Goal: Task Accomplishment & Management: Manage account settings

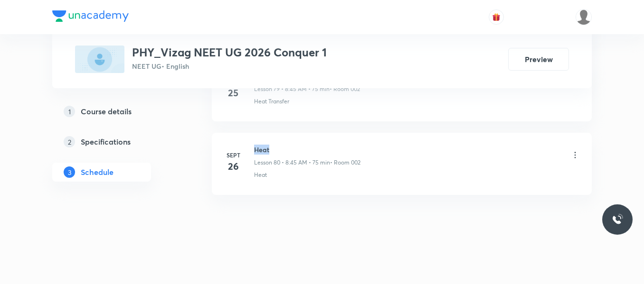
drag, startPoint x: 253, startPoint y: 147, endPoint x: 309, endPoint y: 149, distance: 56.1
click at [309, 149] on div "Sept 26 Heat Lesson 80 • 8:45 AM • 75 min • Room 002 Heat" at bounding box center [402, 162] width 356 height 35
copy h6 "Heat"
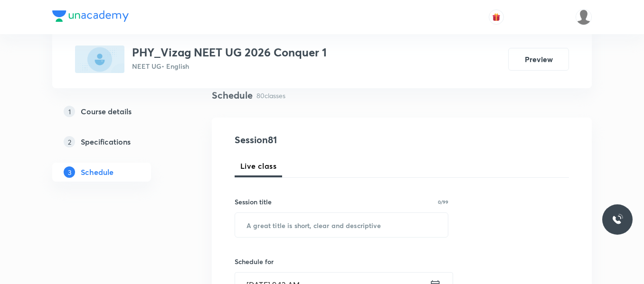
scroll to position [73, 0]
click at [285, 230] on input "text" at bounding box center [341, 225] width 213 height 24
paste input "Heat"
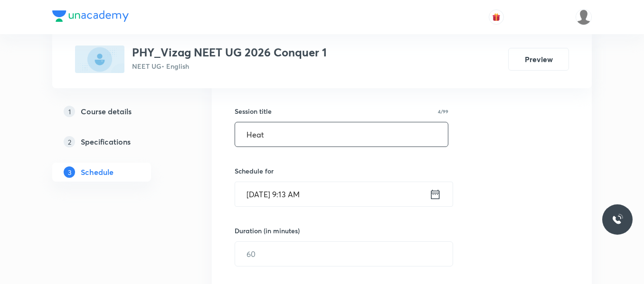
scroll to position [163, 0]
type input "Heat"
click at [436, 196] on icon at bounding box center [435, 194] width 12 height 13
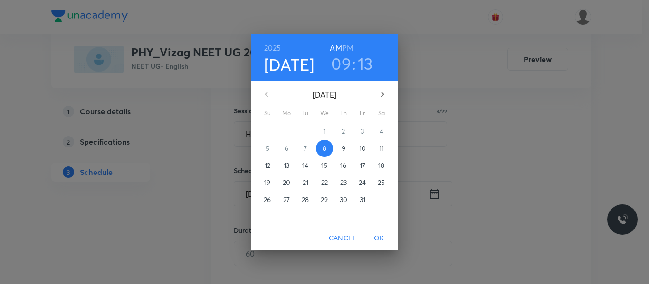
click at [348, 45] on h6 "PM" at bounding box center [347, 47] width 11 height 13
click at [346, 60] on h3 "09" at bounding box center [341, 64] width 20 height 20
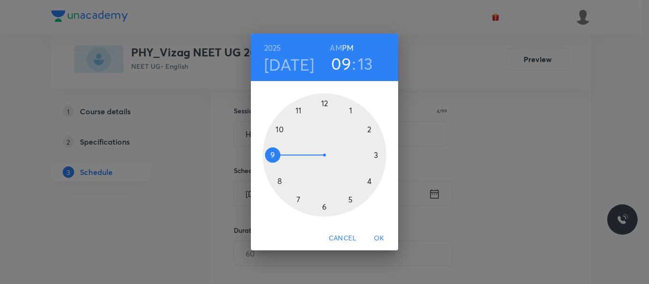
click at [369, 127] on div at bounding box center [324, 155] width 123 height 123
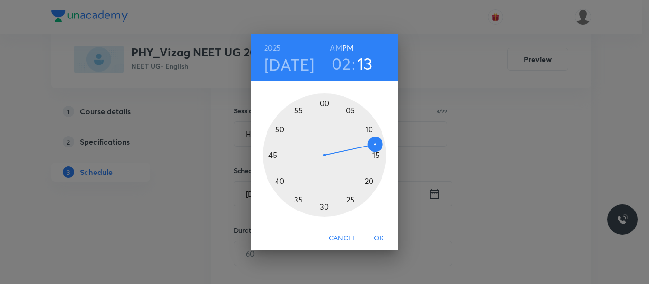
click at [323, 103] on div at bounding box center [324, 155] width 123 height 123
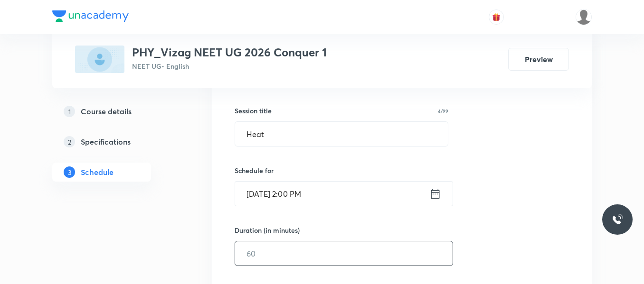
click at [297, 248] on input "text" at bounding box center [343, 254] width 217 height 24
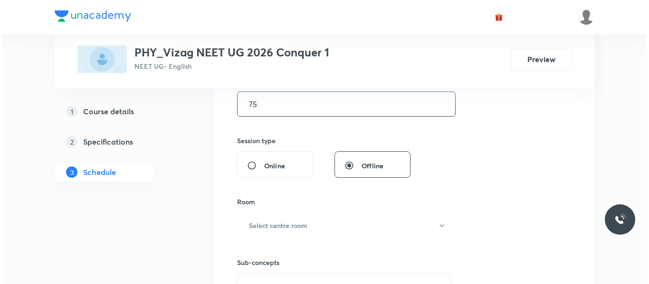
scroll to position [313, 0]
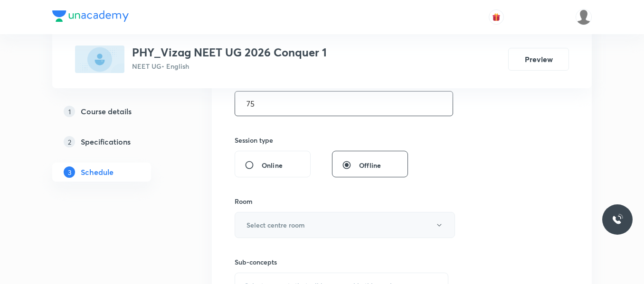
type input "75"
click at [289, 217] on button "Select centre room" at bounding box center [345, 225] width 220 height 26
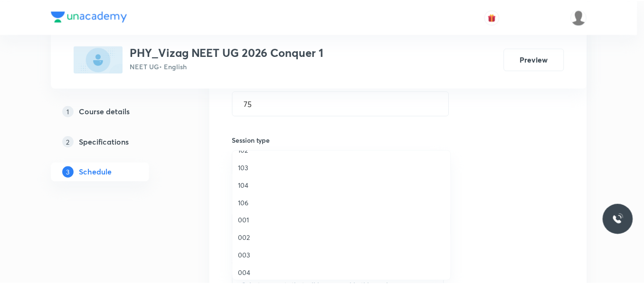
scroll to position [31, 0]
click at [248, 238] on span "002" at bounding box center [344, 238] width 208 height 10
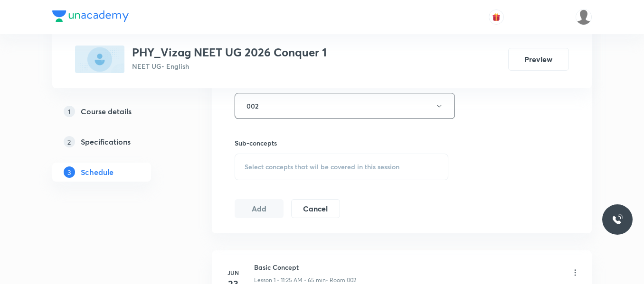
scroll to position [433, 0]
click at [263, 165] on span "Select concepts that wil be covered in this session" at bounding box center [322, 167] width 155 height 8
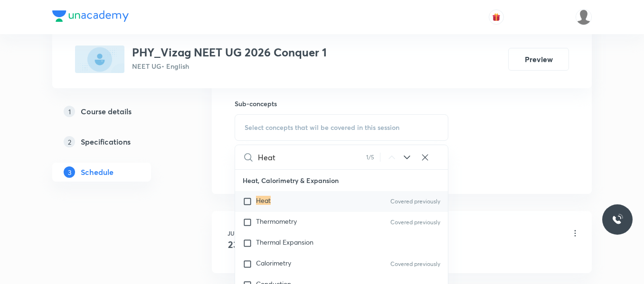
scroll to position [477, 0]
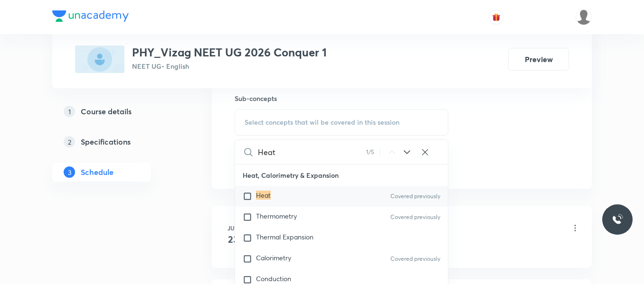
type input "Heat"
click at [248, 195] on input "checkbox" at bounding box center [249, 196] width 13 height 9
checkbox input "true"
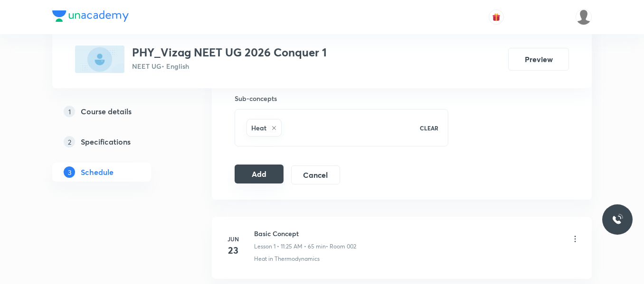
click at [269, 175] on button "Add" at bounding box center [259, 174] width 49 height 19
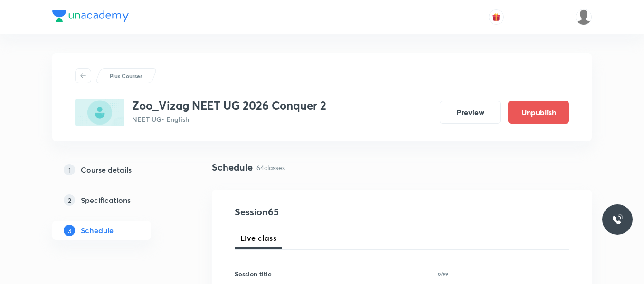
scroll to position [5187, 0]
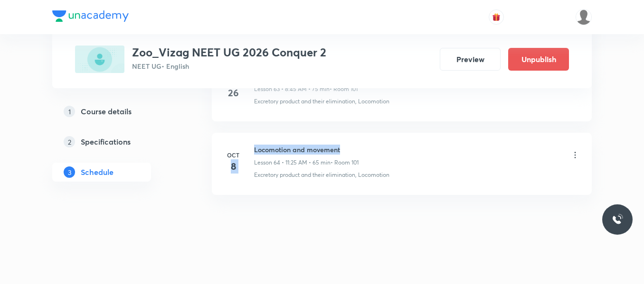
drag, startPoint x: 252, startPoint y: 150, endPoint x: 367, endPoint y: 140, distance: 115.4
click at [367, 140] on li "Oct 8 Locomotion and movement Lesson 64 • 11:25 AM • 65 min • Room 101 Excretor…" at bounding box center [402, 164] width 380 height 62
drag, startPoint x: 249, startPoint y: 144, endPoint x: 375, endPoint y: 137, distance: 125.6
click at [375, 137] on li "Oct 8 Locomotion and movement Lesson 64 • 11:25 AM • 65 min • Room 101 Excretor…" at bounding box center [402, 164] width 380 height 62
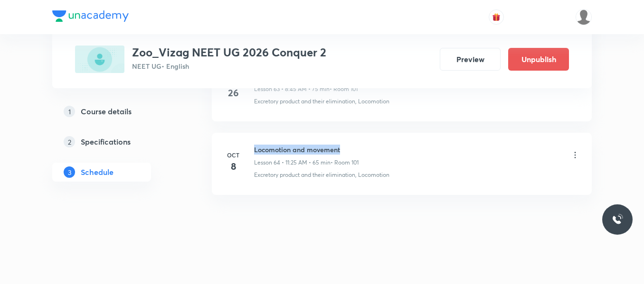
copy h6 "Locomotion and movement"
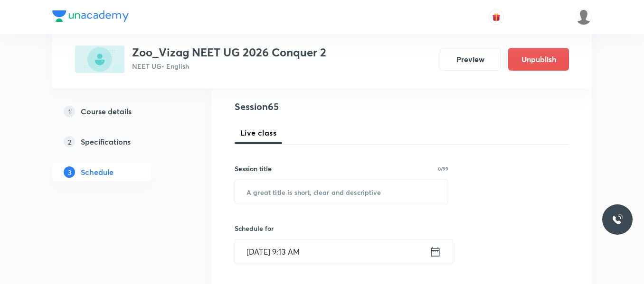
scroll to position [106, 0]
click at [297, 197] on input "text" at bounding box center [341, 191] width 213 height 24
paste input "Locomotion and movement"
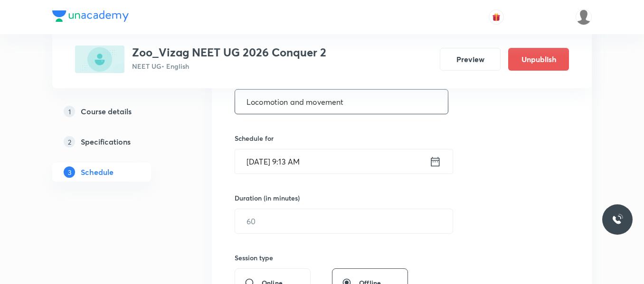
scroll to position [201, 0]
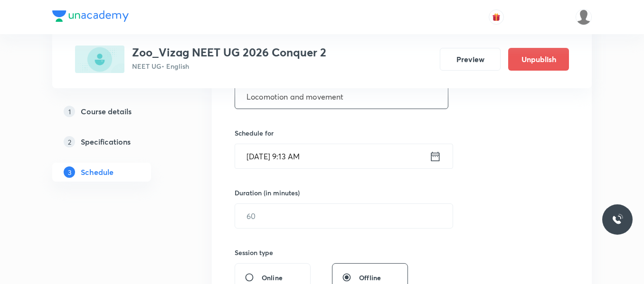
type input "Locomotion and movement"
click at [437, 157] on icon at bounding box center [435, 155] width 9 height 9
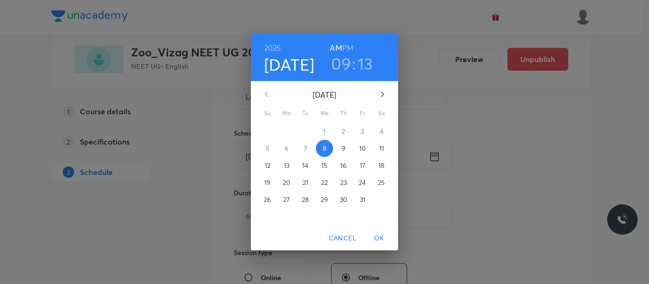
click at [345, 44] on h6 "PM" at bounding box center [347, 47] width 11 height 13
click at [344, 58] on h3 "09" at bounding box center [341, 64] width 20 height 20
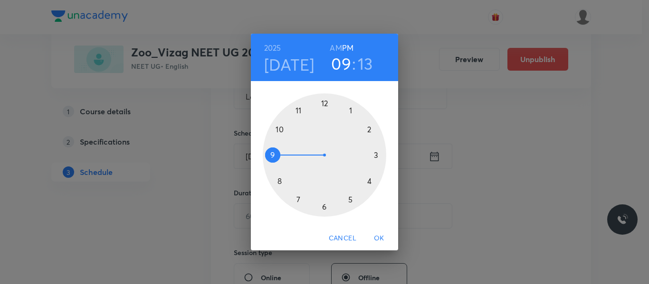
click at [370, 130] on div at bounding box center [324, 155] width 123 height 123
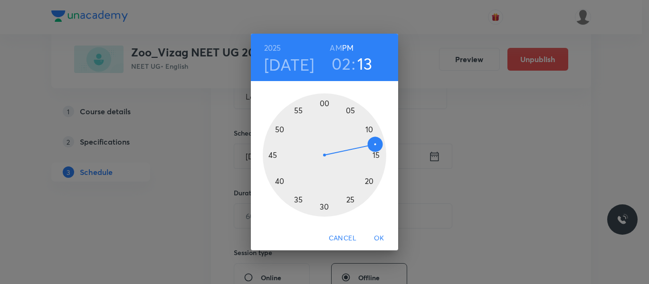
click at [324, 103] on div at bounding box center [324, 155] width 123 height 123
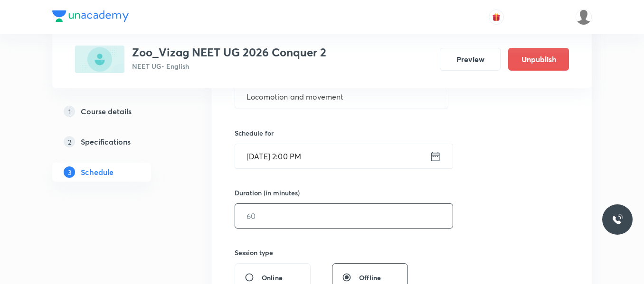
click at [316, 214] on input "text" at bounding box center [343, 216] width 217 height 24
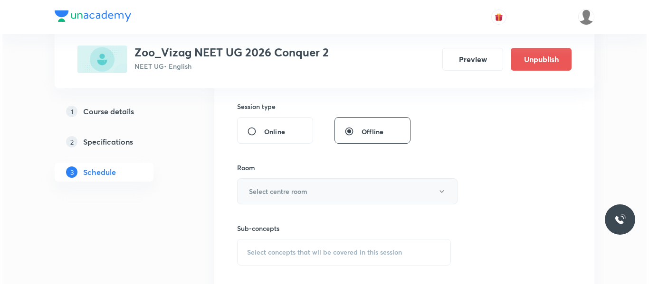
scroll to position [348, 0]
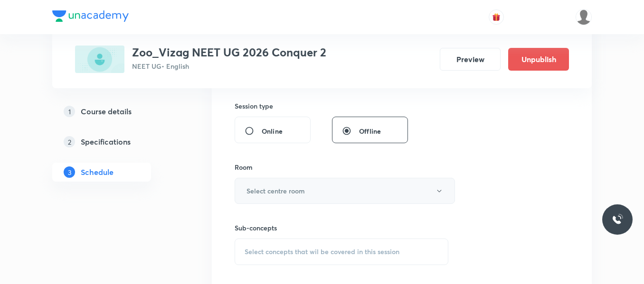
type input "75"
click at [271, 200] on button "Select centre room" at bounding box center [345, 191] width 220 height 26
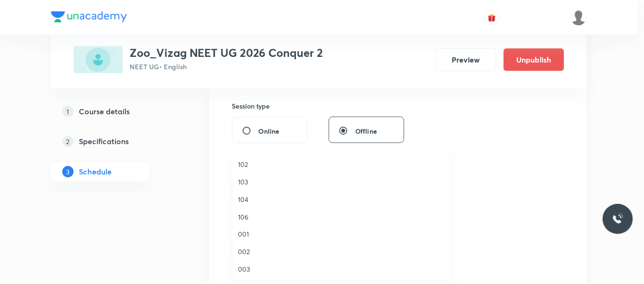
scroll to position [0, 0]
click at [244, 164] on span "101" at bounding box center [344, 164] width 208 height 10
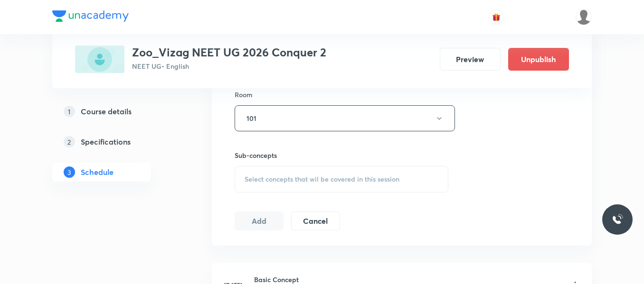
scroll to position [421, 0]
click at [286, 180] on span "Select concepts that wil be covered in this session" at bounding box center [322, 179] width 155 height 8
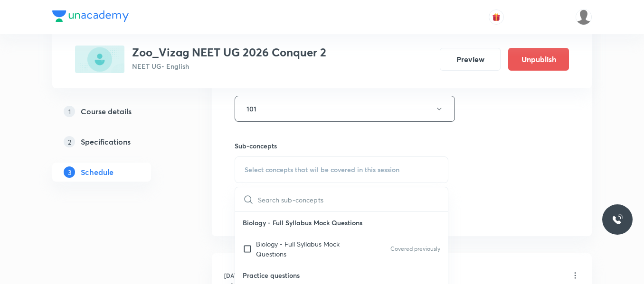
scroll to position [430, 0]
drag, startPoint x: 301, startPoint y: 203, endPoint x: 362, endPoint y: 199, distance: 61.3
click at [362, 199] on input "Locomotion and movement" at bounding box center [311, 199] width 107 height 24
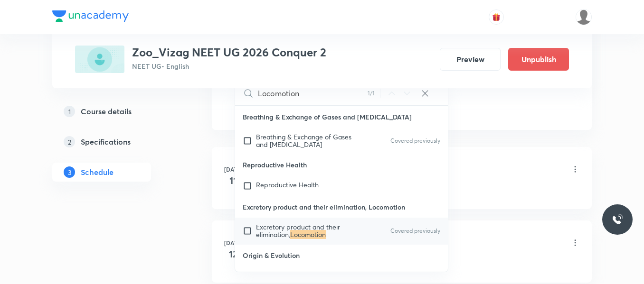
scroll to position [537, 0]
type input "Locomotion"
click at [246, 230] on input "checkbox" at bounding box center [249, 230] width 13 height 15
checkbox input "true"
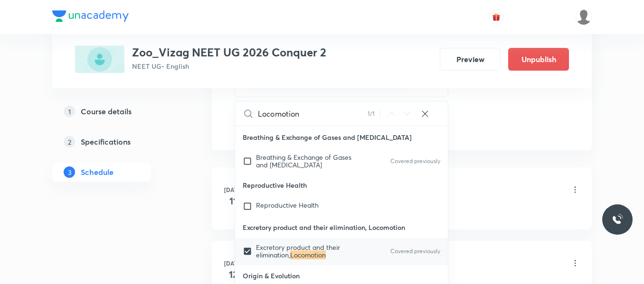
drag, startPoint x: 163, startPoint y: 240, endPoint x: 190, endPoint y: 166, distance: 78.6
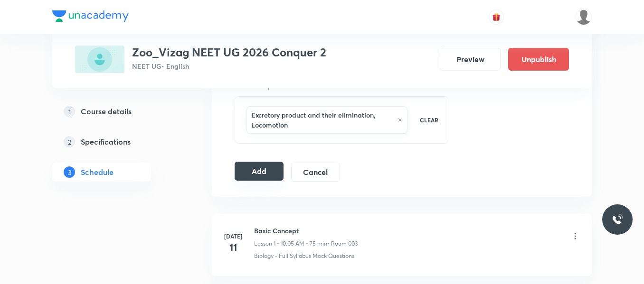
scroll to position [490, 0]
click at [264, 164] on button "Add" at bounding box center [259, 171] width 49 height 19
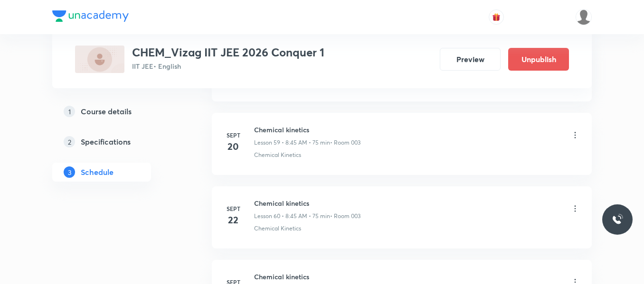
scroll to position [5334, 0]
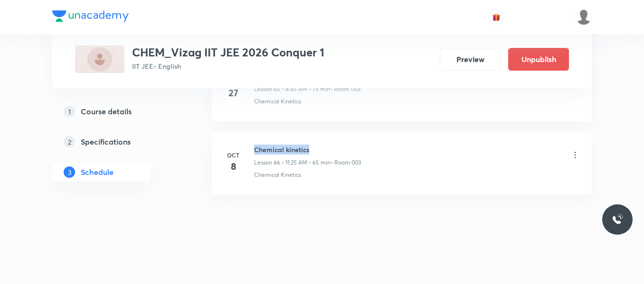
drag, startPoint x: 254, startPoint y: 146, endPoint x: 335, endPoint y: 144, distance: 81.7
click at [335, 144] on li "Oct 8 Chemical kinetics Lesson 66 • 11:25 AM • 65 min • Room 003 Chemical Kinet…" at bounding box center [402, 164] width 380 height 62
copy h6 "Chemical kinetics"
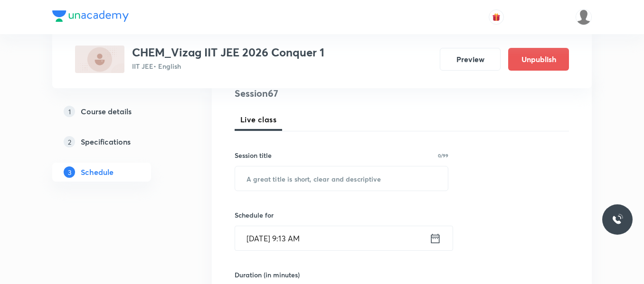
scroll to position [121, 0]
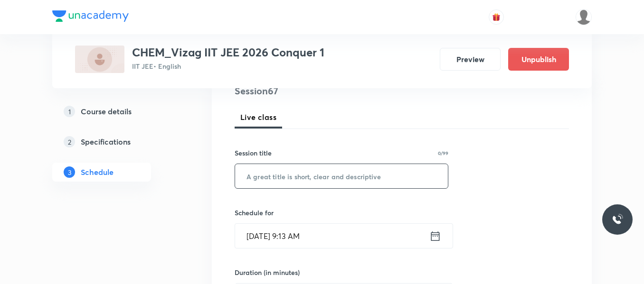
click at [282, 175] on input "text" at bounding box center [341, 176] width 213 height 24
paste input "Chemical kinetics"
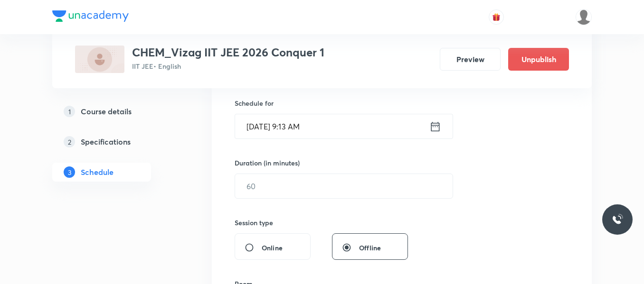
scroll to position [233, 0]
type input "Chemical kinetics"
click at [434, 121] on icon at bounding box center [435, 124] width 9 height 9
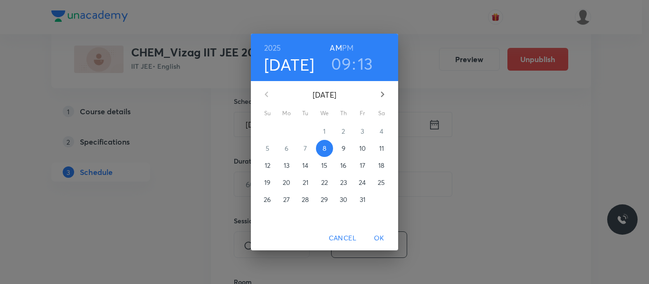
click at [348, 49] on h6 "PM" at bounding box center [347, 47] width 11 height 13
click at [342, 61] on h3 "09" at bounding box center [341, 64] width 20 height 20
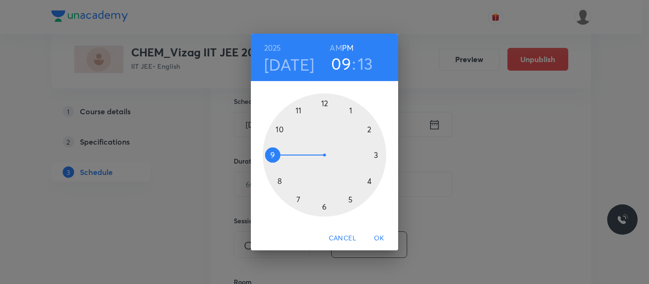
click at [368, 130] on div at bounding box center [324, 155] width 123 height 123
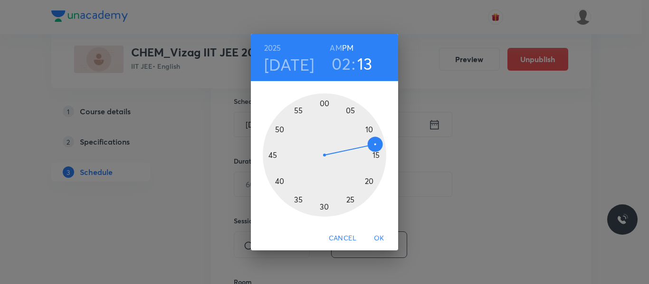
click at [324, 104] on div at bounding box center [324, 155] width 123 height 123
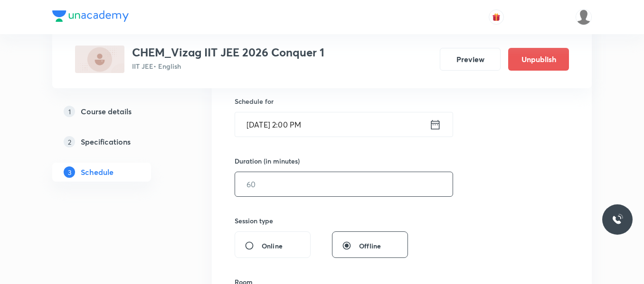
click at [308, 187] on input "text" at bounding box center [343, 184] width 217 height 24
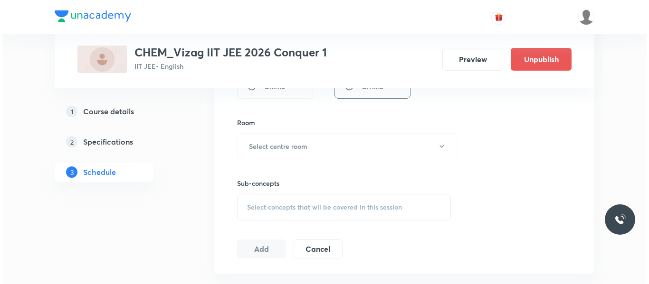
scroll to position [413, 0]
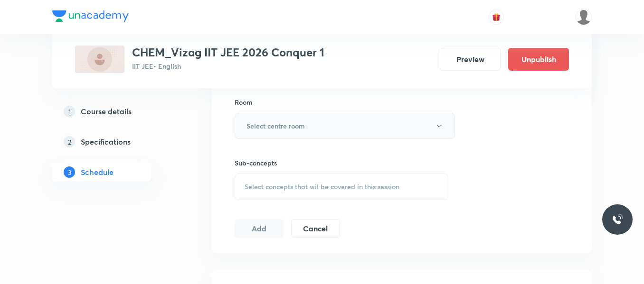
type input "75"
click at [305, 125] on button "Select centre room" at bounding box center [345, 126] width 220 height 26
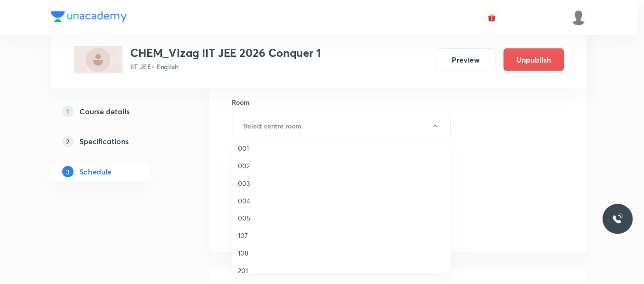
scroll to position [100, 0]
click at [239, 179] on li "003" at bounding box center [343, 180] width 219 height 18
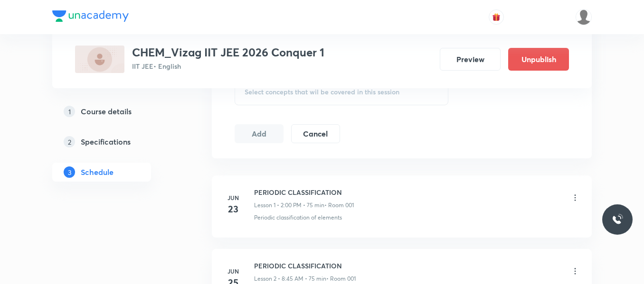
scroll to position [509, 0]
click at [268, 96] on div "Select concepts that wil be covered in this session" at bounding box center [342, 91] width 214 height 27
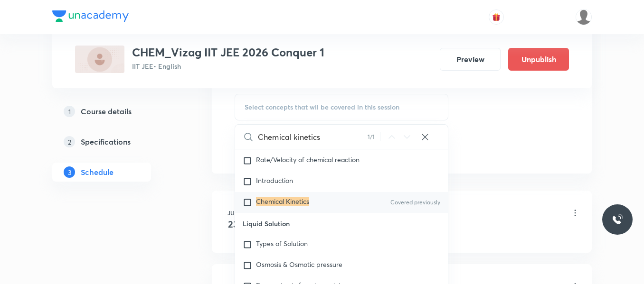
scroll to position [6149, 0]
type input "Chemical kinetics"
click at [248, 207] on input "checkbox" at bounding box center [249, 202] width 13 height 9
checkbox input "true"
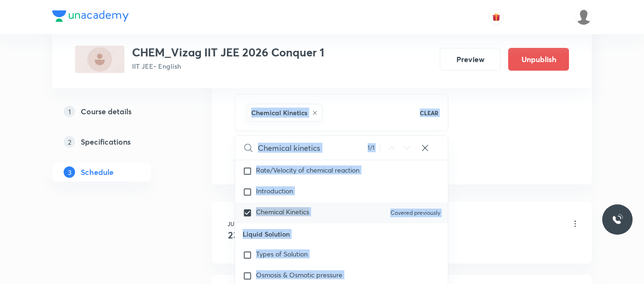
drag, startPoint x: 194, startPoint y: 220, endPoint x: 196, endPoint y: 190, distance: 29.9
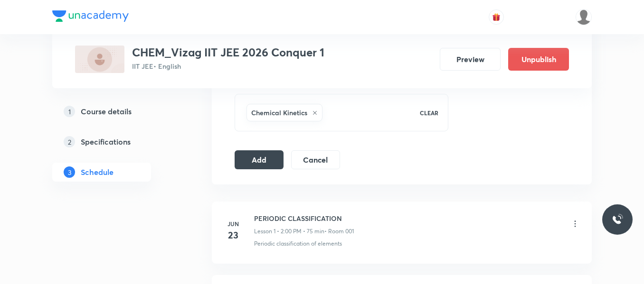
click at [267, 162] on button "Add" at bounding box center [259, 159] width 49 height 19
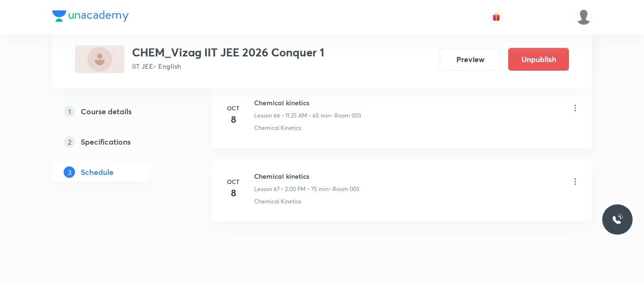
scroll to position [4945, 0]
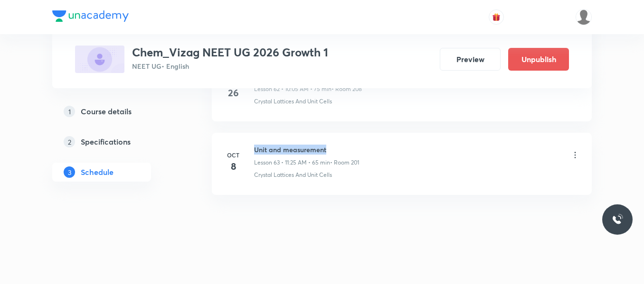
drag, startPoint x: 252, startPoint y: 148, endPoint x: 358, endPoint y: 130, distance: 107.4
copy h6 "Unit and measurement"
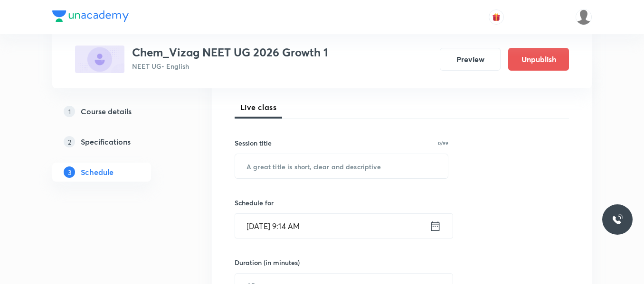
scroll to position [133, 0]
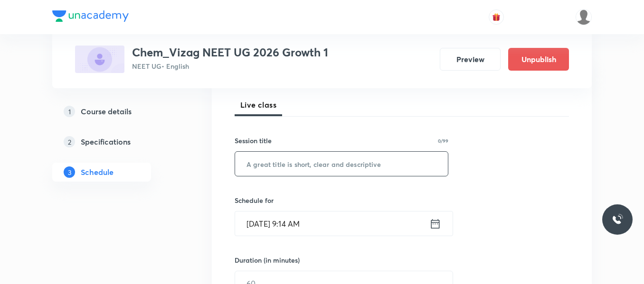
click at [314, 161] on input "text" at bounding box center [341, 164] width 213 height 24
paste input "Unit and measurement"
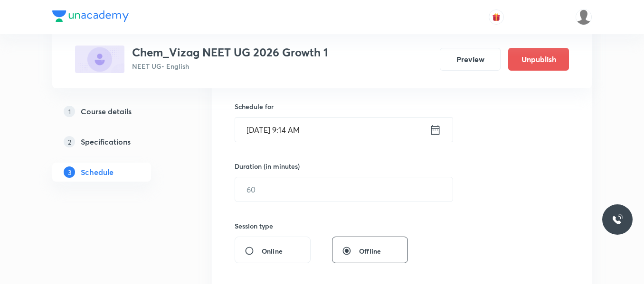
scroll to position [228, 0]
type input "Unit and measurement"
click at [433, 132] on icon at bounding box center [435, 129] width 12 height 13
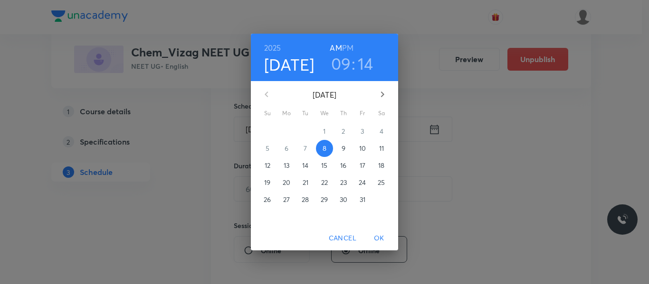
click at [348, 46] on h6 "PM" at bounding box center [347, 47] width 11 height 13
click at [342, 62] on h3 "09" at bounding box center [341, 64] width 20 height 20
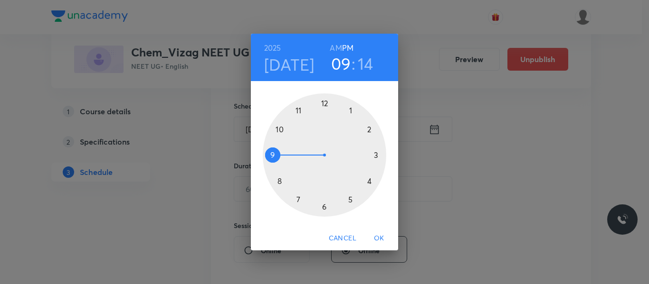
click at [369, 131] on div at bounding box center [324, 155] width 123 height 123
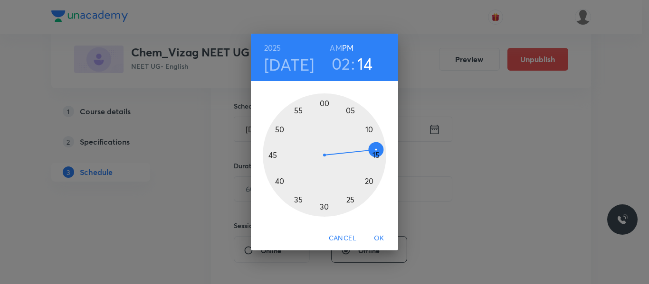
click at [324, 102] on div at bounding box center [324, 155] width 123 height 123
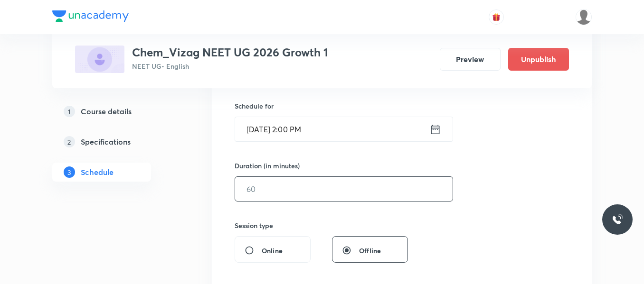
click at [310, 187] on input "text" at bounding box center [343, 189] width 217 height 24
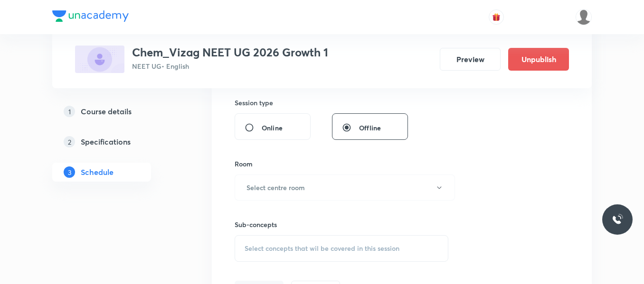
scroll to position [351, 0]
type input "75"
click at [303, 190] on h6 "Select centre room" at bounding box center [275, 187] width 58 height 10
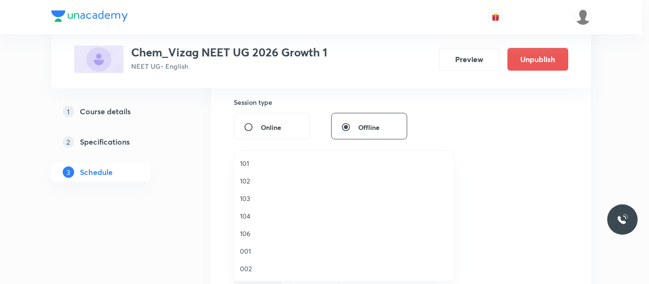
click at [157, 252] on div at bounding box center [324, 142] width 649 height 284
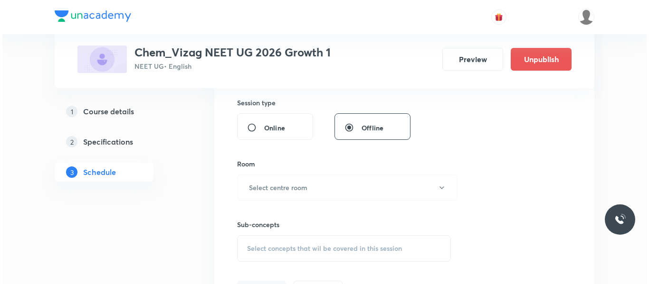
scroll to position [352, 0]
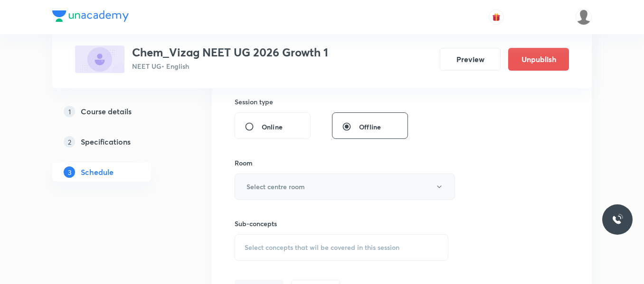
click at [283, 179] on button "Select centre room" at bounding box center [345, 187] width 220 height 26
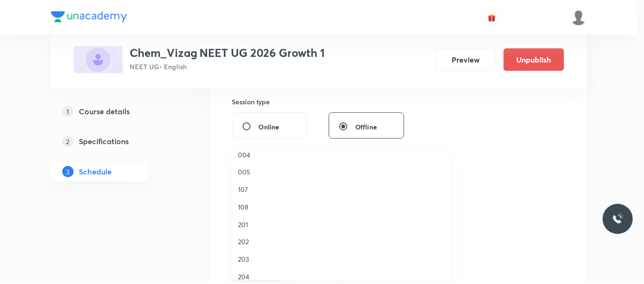
scroll to position [151, 0]
click at [247, 221] on span "201" at bounding box center [344, 223] width 208 height 10
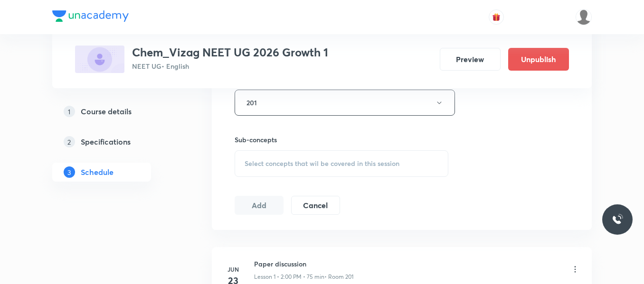
scroll to position [436, 0]
click at [273, 161] on span "Select concepts that wil be covered in this session" at bounding box center [322, 164] width 155 height 8
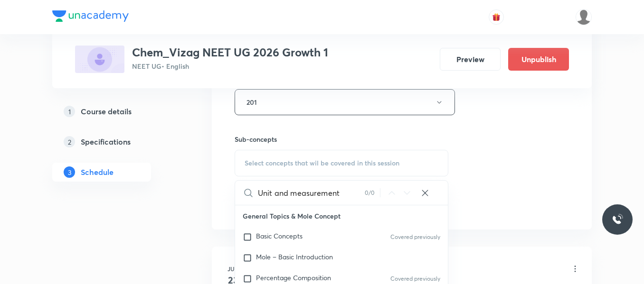
drag, startPoint x: 293, startPoint y: 190, endPoint x: 258, endPoint y: 197, distance: 34.9
click at [258, 197] on input "Unit and measurement" at bounding box center [311, 193] width 107 height 24
drag, startPoint x: 258, startPoint y: 197, endPoint x: 362, endPoint y: 184, distance: 104.8
click at [362, 184] on input "measurement" at bounding box center [311, 193] width 107 height 24
drag, startPoint x: 274, startPoint y: 192, endPoint x: 365, endPoint y: 196, distance: 91.2
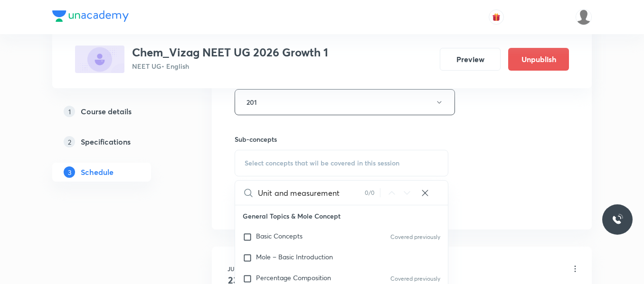
click at [365, 196] on div "Unit and measurement 0 / 0 ​" at bounding box center [341, 193] width 213 height 24
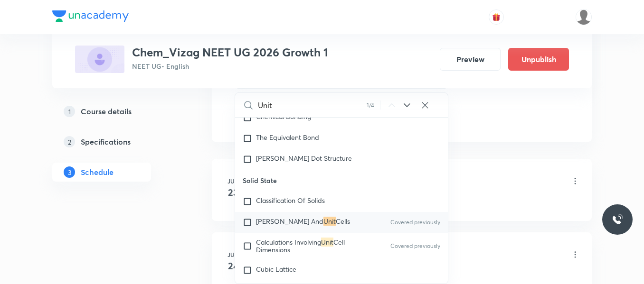
scroll to position [537, 0]
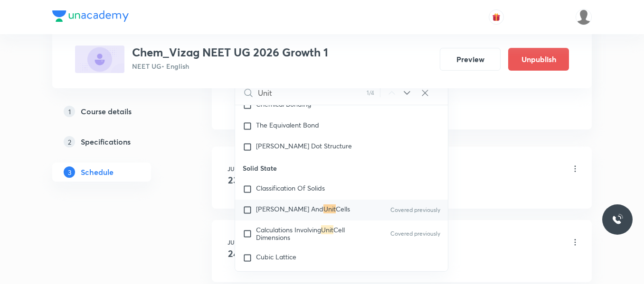
type input "Unit"
click at [245, 215] on input "checkbox" at bounding box center [249, 210] width 13 height 9
checkbox input "true"
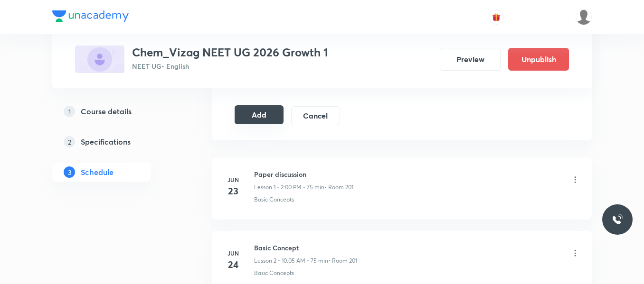
click at [266, 117] on button "Add" at bounding box center [259, 114] width 49 height 19
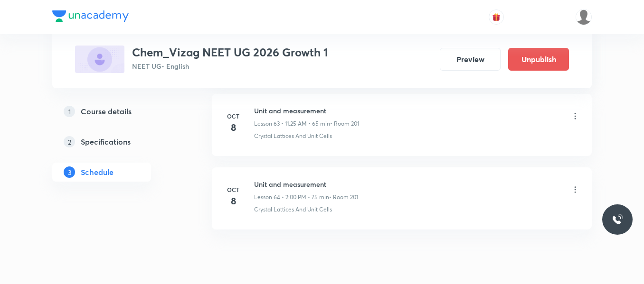
scroll to position [4716, 0]
click at [179, 160] on div "1 Course details 2 Specifications 3 Schedule" at bounding box center [116, 147] width 129 height 91
click at [571, 193] on icon at bounding box center [574, 190] width 9 height 9
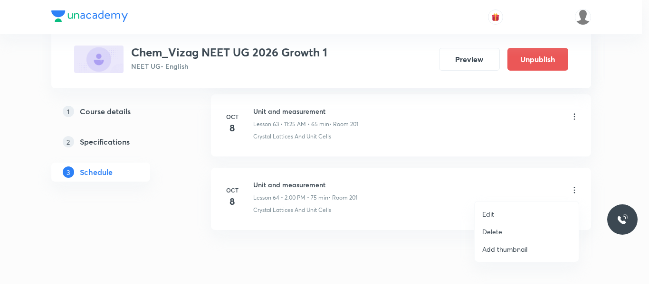
click at [493, 235] on p "Delete" at bounding box center [492, 232] width 20 height 10
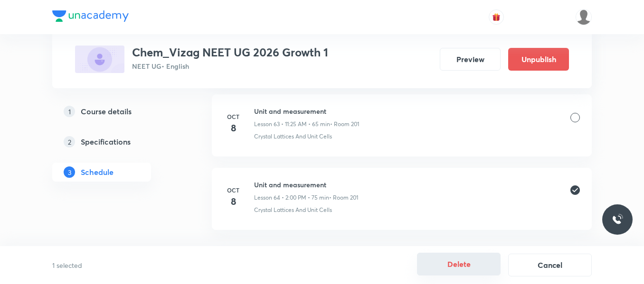
click at [471, 269] on button "Delete" at bounding box center [459, 264] width 84 height 23
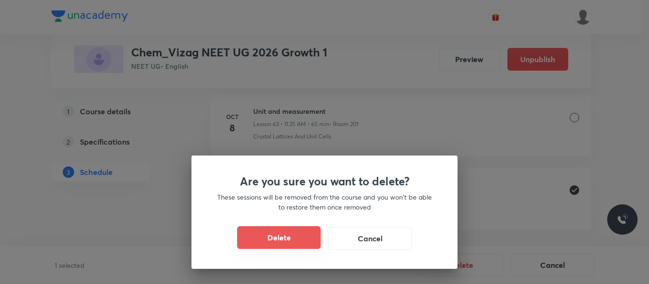
click at [295, 233] on button "Delete" at bounding box center [279, 238] width 84 height 23
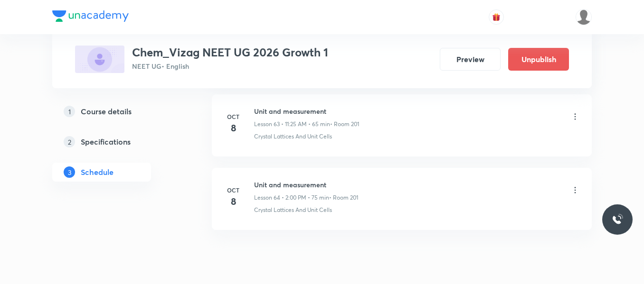
scroll to position [4677, 0]
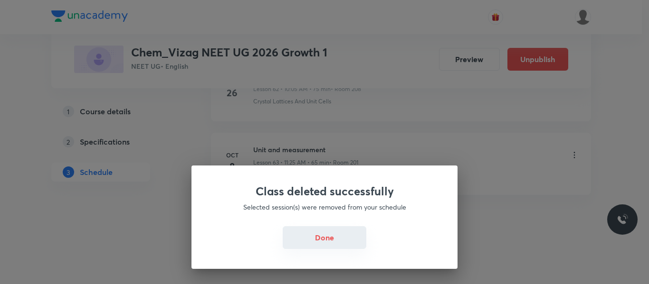
click at [331, 236] on button "Done" at bounding box center [325, 238] width 84 height 23
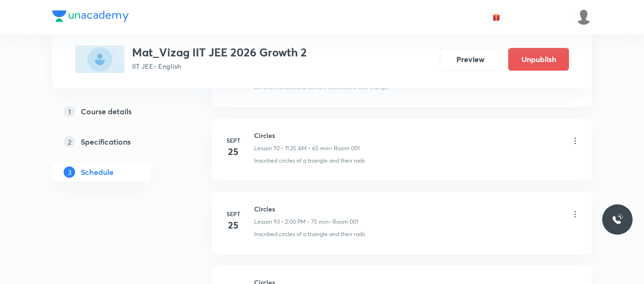
scroll to position [7604, 0]
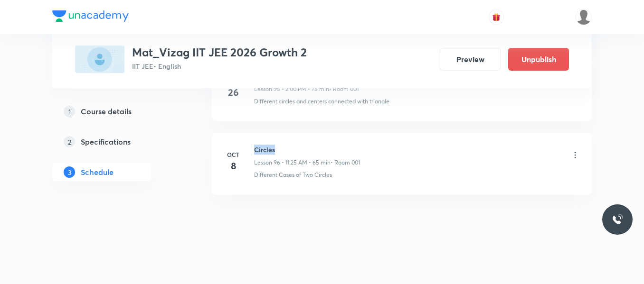
drag, startPoint x: 253, startPoint y: 150, endPoint x: 316, endPoint y: 149, distance: 62.7
click at [316, 149] on div "[DATE] Circles Lesson 96 • 11:25 AM • 65 min • Room 001 Different Cases of Two …" at bounding box center [402, 162] width 356 height 35
copy h6 "Circles"
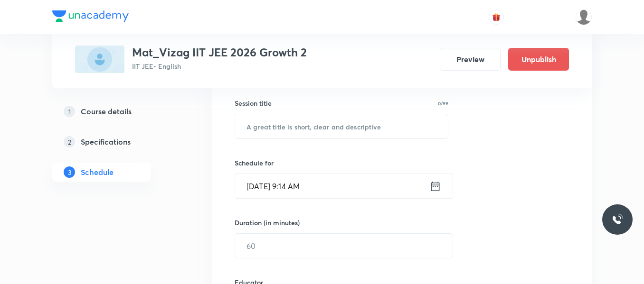
scroll to position [179, 0]
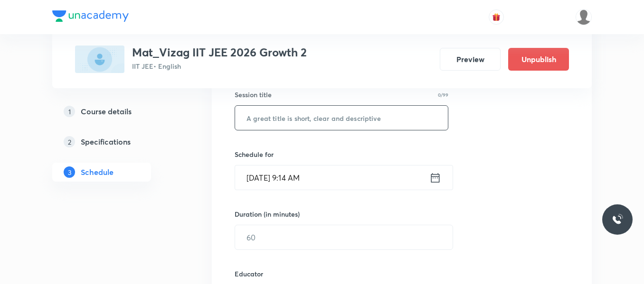
click at [288, 122] on input "text" at bounding box center [341, 118] width 213 height 24
paste input "Circles"
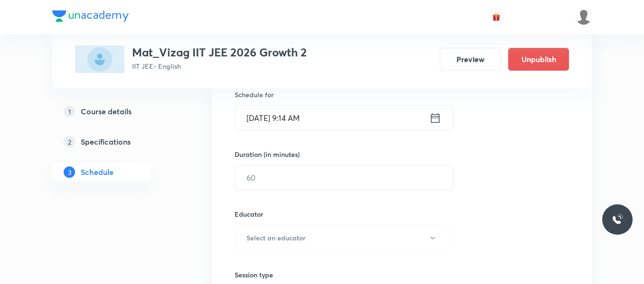
scroll to position [240, 0]
type input "Circles"
click at [434, 119] on icon at bounding box center [435, 117] width 12 height 13
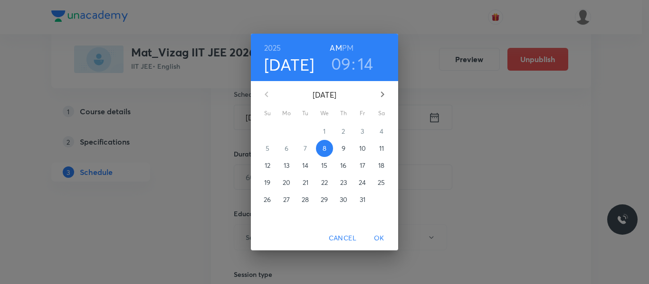
click at [347, 49] on h6 "PM" at bounding box center [347, 47] width 11 height 13
click at [344, 63] on h3 "09" at bounding box center [341, 64] width 20 height 20
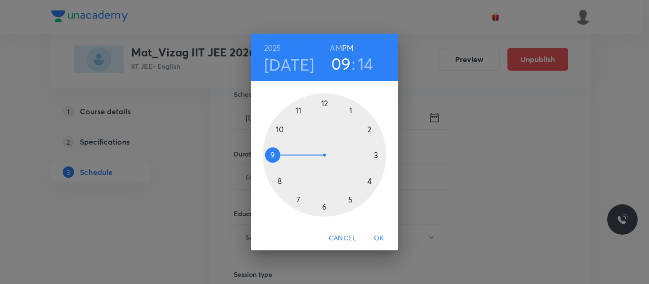
click at [369, 129] on div at bounding box center [324, 155] width 123 height 123
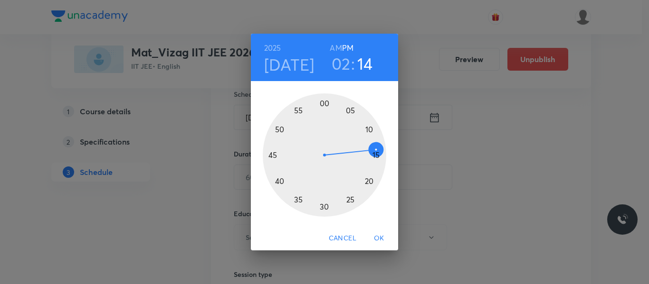
click at [324, 102] on div at bounding box center [324, 155] width 123 height 123
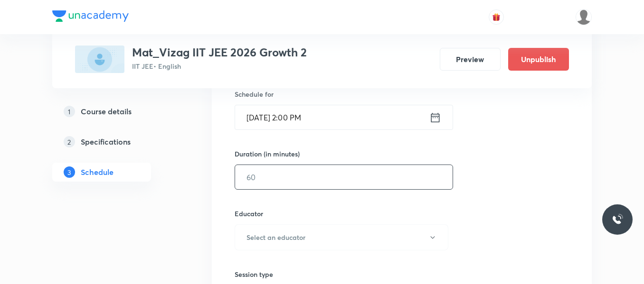
click at [321, 180] on input "text" at bounding box center [343, 177] width 217 height 24
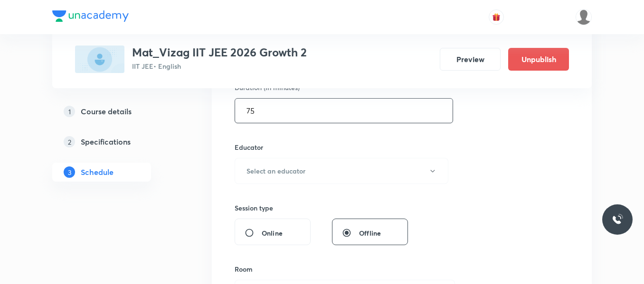
scroll to position [307, 0]
type input "75"
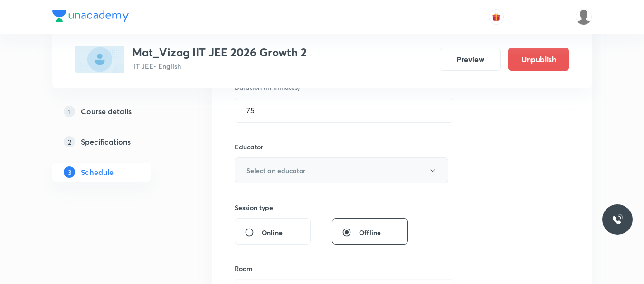
click at [315, 178] on button "Select an educator" at bounding box center [342, 171] width 214 height 26
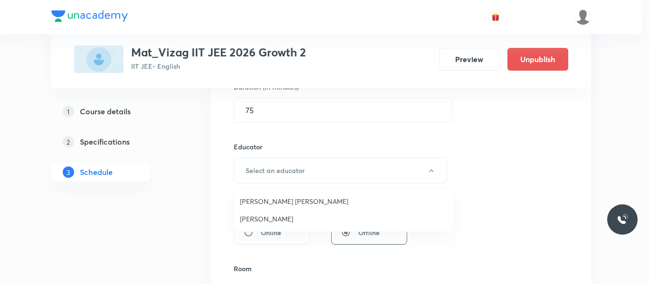
click at [294, 201] on span "Anand Kumar Koppaka" at bounding box center [344, 202] width 208 height 10
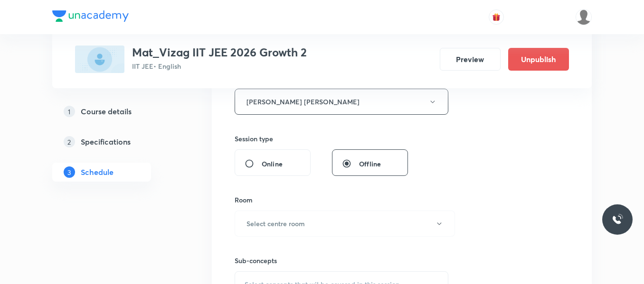
scroll to position [380, 0]
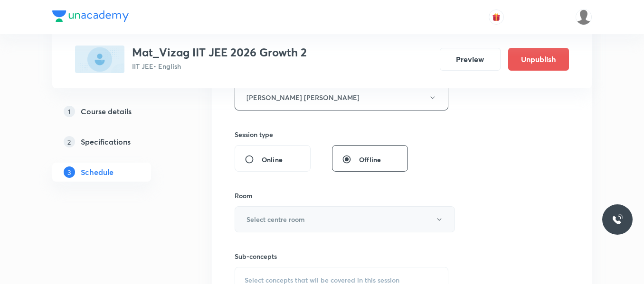
click at [291, 223] on h6 "Select centre room" at bounding box center [275, 220] width 58 height 10
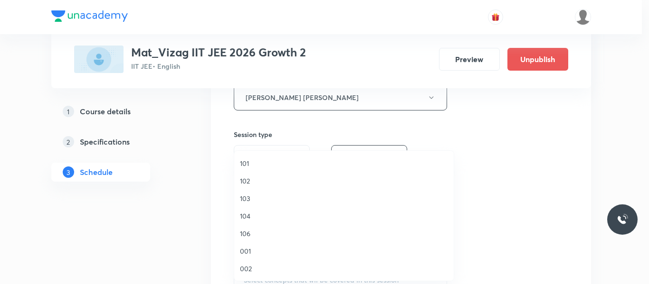
click at [247, 250] on span "001" at bounding box center [344, 251] width 208 height 10
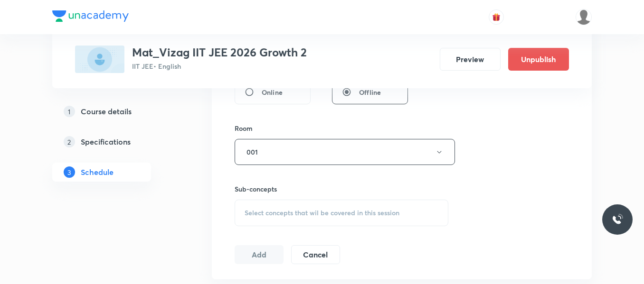
scroll to position [470, 0]
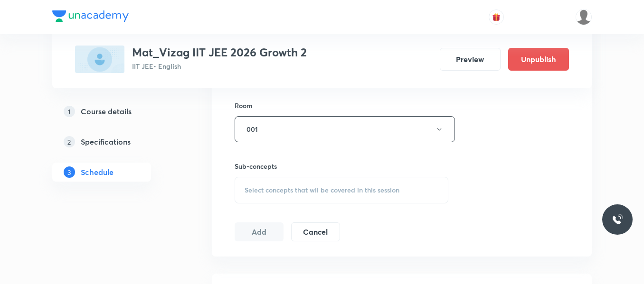
click at [265, 191] on span "Select concepts that wil be covered in this session" at bounding box center [322, 191] width 155 height 8
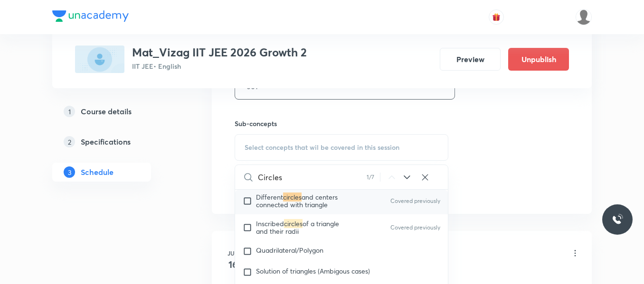
scroll to position [4581, 0]
type input "Circles"
click at [249, 199] on input "checkbox" at bounding box center [249, 200] width 13 height 15
checkbox input "true"
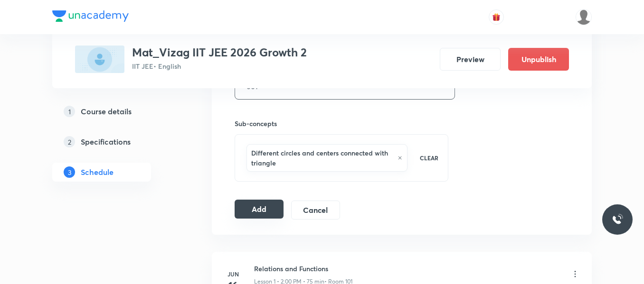
click at [266, 209] on button "Add" at bounding box center [259, 209] width 49 height 19
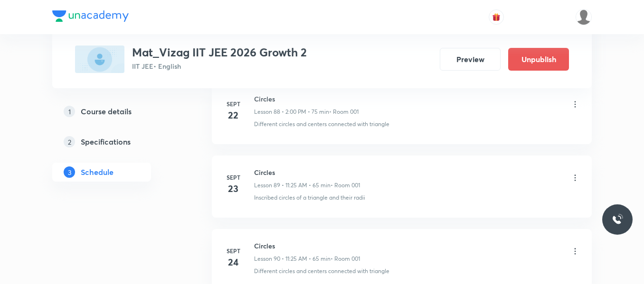
scroll to position [7180, 0]
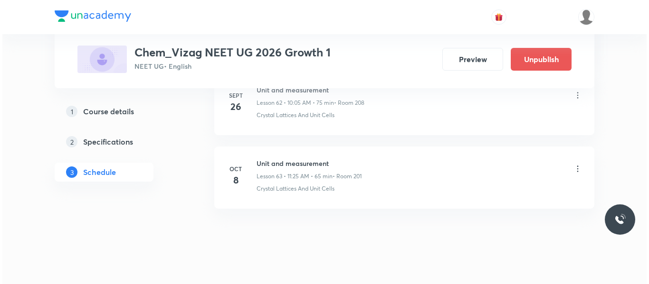
scroll to position [5099, 0]
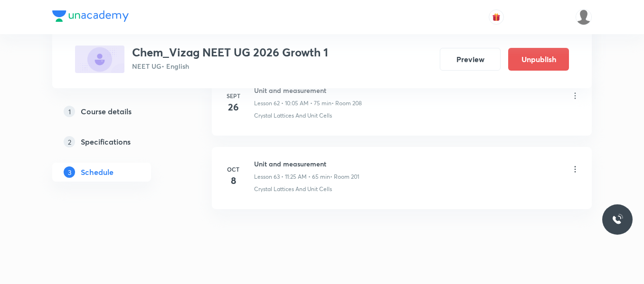
click at [576, 170] on icon at bounding box center [574, 169] width 9 height 9
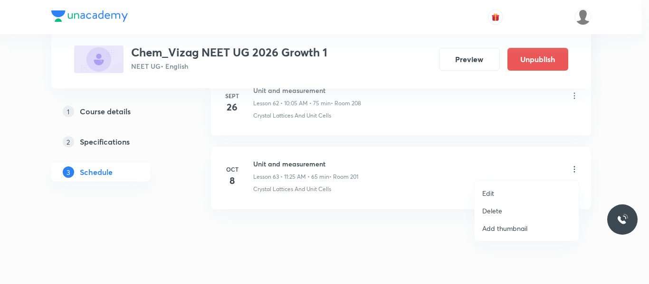
click at [488, 191] on p "Edit" at bounding box center [488, 194] width 12 height 10
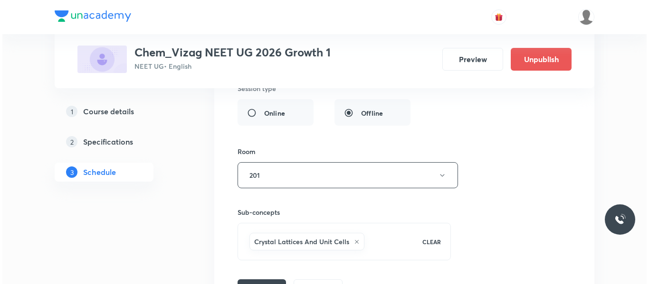
scroll to position [4927, 0]
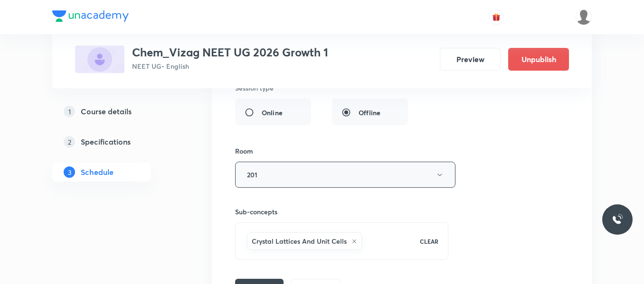
click at [433, 174] on button "201" at bounding box center [345, 175] width 220 height 26
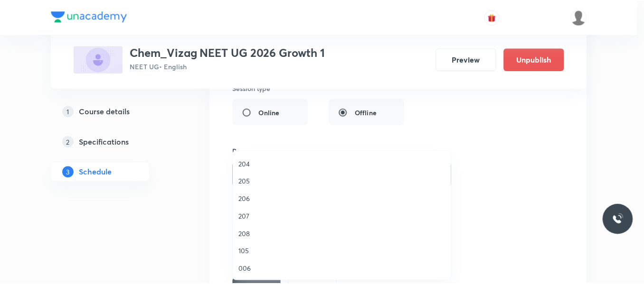
scroll to position [264, 0]
click at [245, 233] on span "208" at bounding box center [344, 233] width 208 height 10
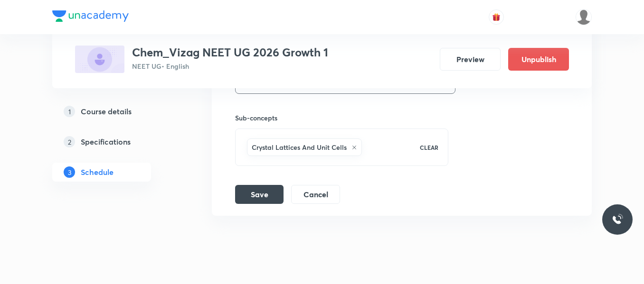
scroll to position [5022, 0]
click at [265, 189] on button "Save" at bounding box center [259, 193] width 48 height 19
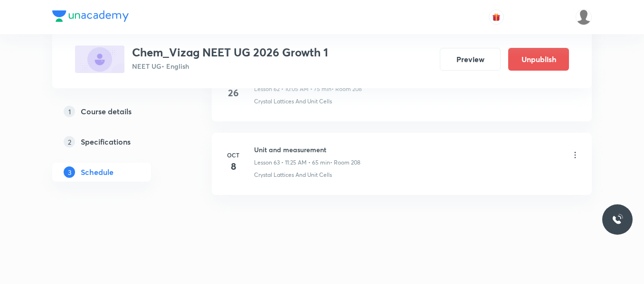
scroll to position [4677, 0]
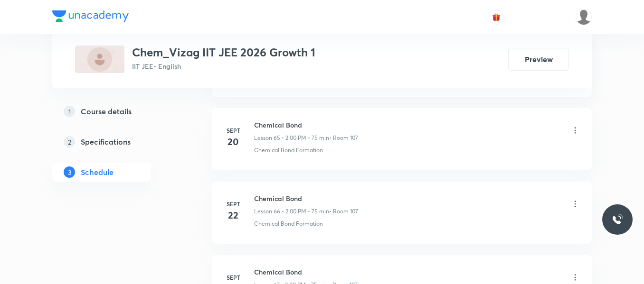
scroll to position [5555, 0]
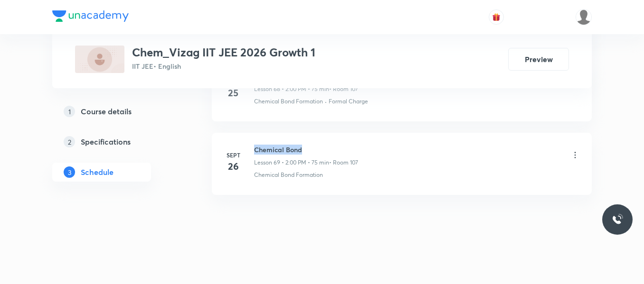
drag, startPoint x: 255, startPoint y: 147, endPoint x: 344, endPoint y: 147, distance: 88.8
click at [344, 147] on h6 "Chemical Bond" at bounding box center [306, 150] width 104 height 10
copy h6 "Chemical Bond"
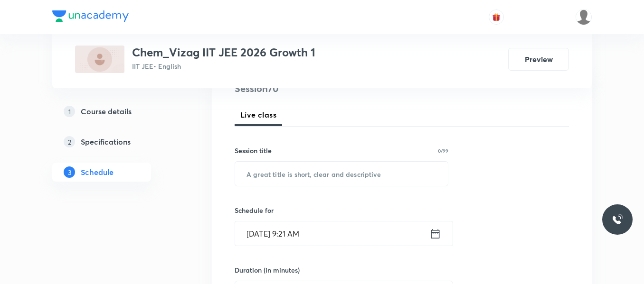
scroll to position [129, 0]
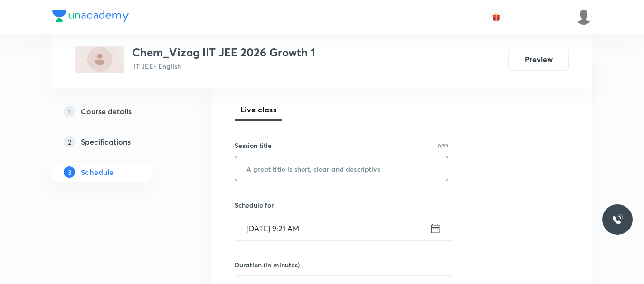
click at [289, 165] on input "text" at bounding box center [341, 169] width 213 height 24
paste input "Chemical Bond"
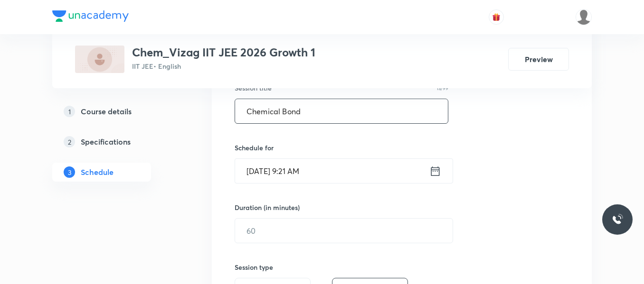
scroll to position [187, 0]
type input "Chemical Bond"
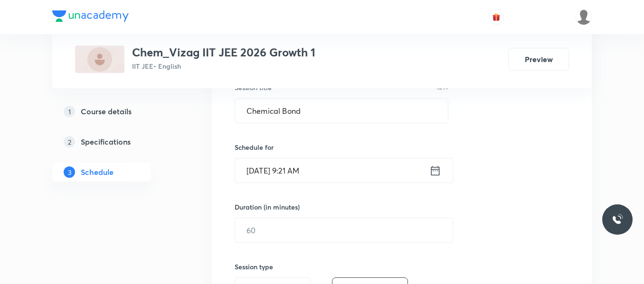
click at [432, 169] on icon at bounding box center [435, 170] width 9 height 9
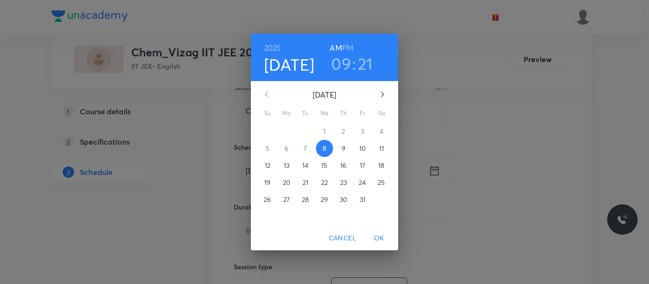
click at [348, 47] on h6 "PM" at bounding box center [347, 47] width 11 height 13
click at [343, 57] on h3 "09" at bounding box center [341, 64] width 20 height 20
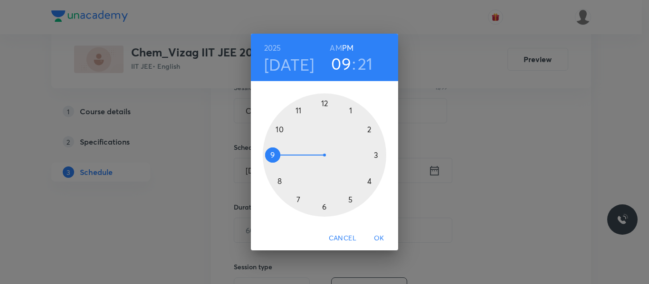
click at [368, 129] on div at bounding box center [324, 155] width 123 height 123
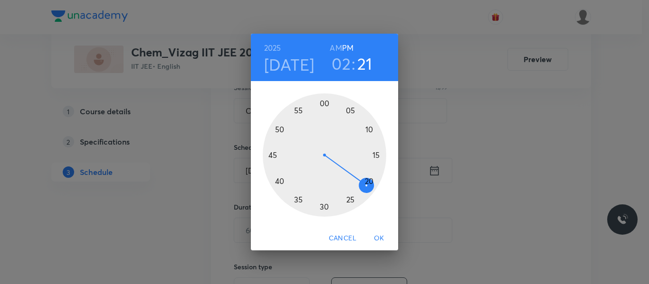
click at [324, 103] on div at bounding box center [324, 155] width 123 height 123
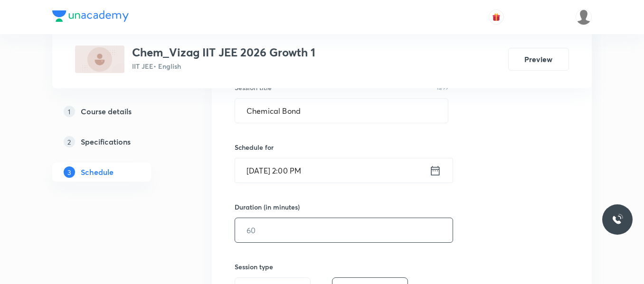
click at [305, 230] on input "text" at bounding box center [343, 230] width 217 height 24
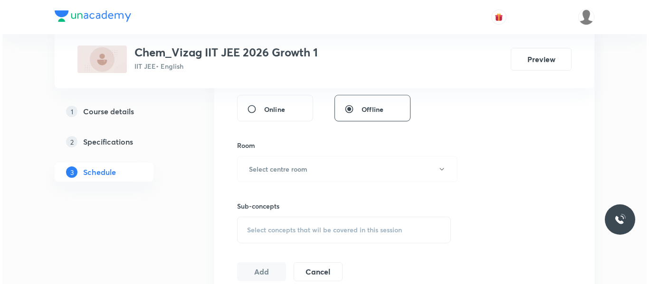
scroll to position [377, 0]
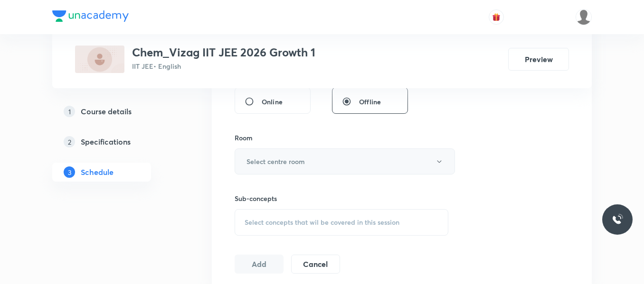
type input "75"
click at [294, 166] on h6 "Select centre room" at bounding box center [275, 162] width 58 height 10
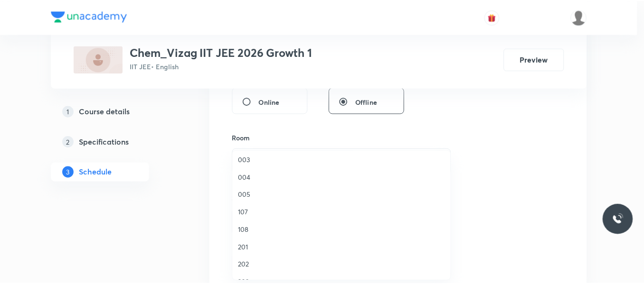
scroll to position [127, 0]
click at [247, 213] on span "107" at bounding box center [344, 212] width 208 height 10
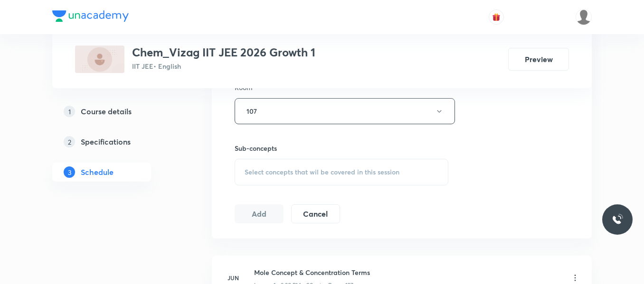
scroll to position [433, 0]
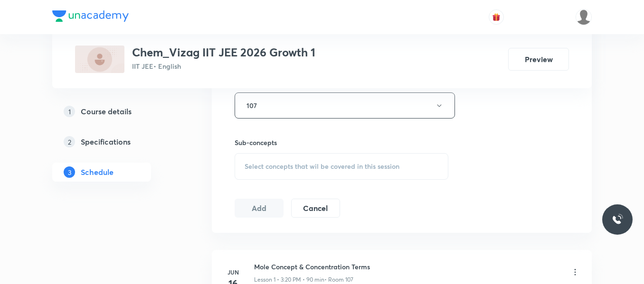
click at [268, 168] on span "Select concepts that wil be covered in this session" at bounding box center [322, 167] width 155 height 8
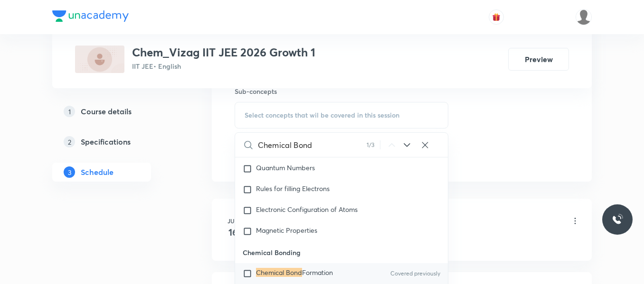
scroll to position [485, 0]
type input "Chemical Bond"
click at [249, 278] on input "checkbox" at bounding box center [249, 273] width 13 height 9
checkbox input "true"
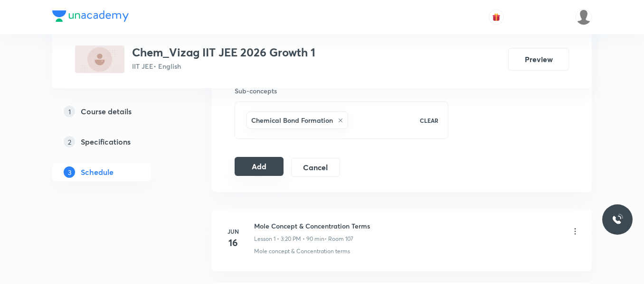
click at [277, 173] on button "Add" at bounding box center [259, 166] width 49 height 19
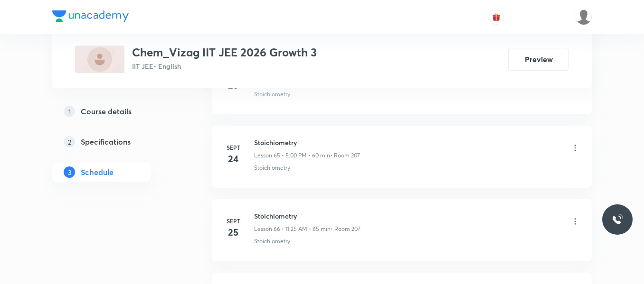
scroll to position [5482, 0]
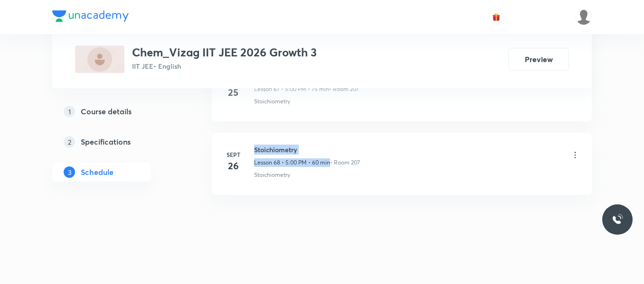
drag, startPoint x: 253, startPoint y: 149, endPoint x: 330, endPoint y: 156, distance: 77.3
click at [330, 156] on div "[DATE] Stoichiometry Lesson 68 • 5:00 PM • 60 min • Room 207 Stoichiometry" at bounding box center [402, 162] width 356 height 35
click at [304, 154] on h6 "Stoichiometry" at bounding box center [307, 150] width 106 height 10
drag, startPoint x: 252, startPoint y: 144, endPoint x: 303, endPoint y: 144, distance: 51.3
click at [303, 144] on li "Sept 26 Stoichiometry Lesson 68 • 5:00 PM • 60 min • Room 207 Stoichiometry" at bounding box center [402, 164] width 380 height 62
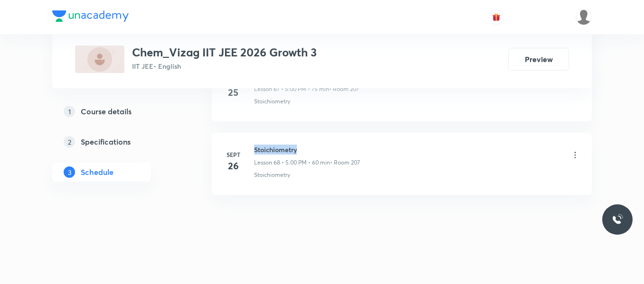
copy h6 "Stoichiometry"
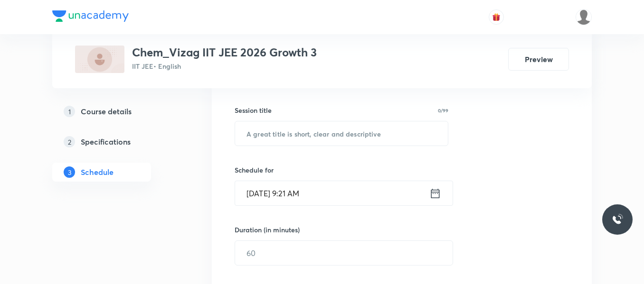
scroll to position [164, 0]
click at [280, 127] on input "text" at bounding box center [341, 133] width 213 height 24
paste input "Stoichiometry"
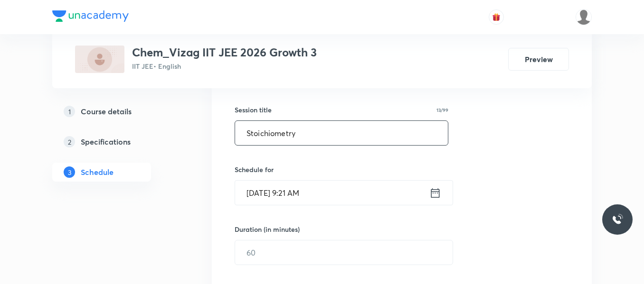
scroll to position [224, 0]
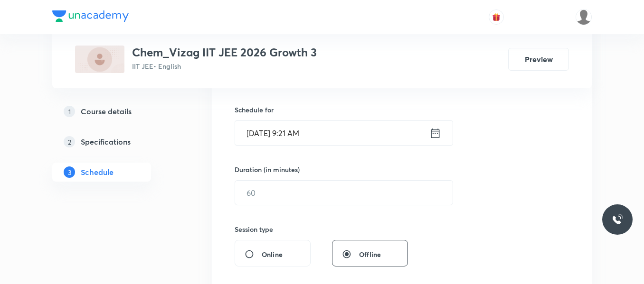
type input "Stoichiometry"
click at [435, 132] on icon at bounding box center [435, 132] width 9 height 9
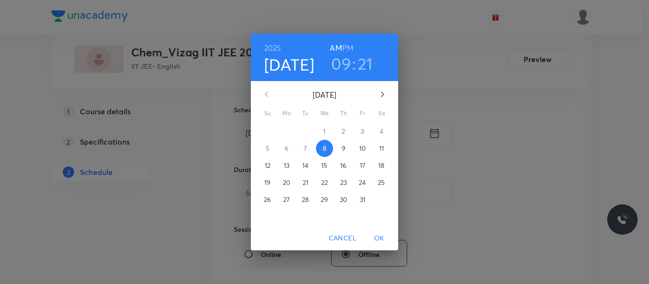
click at [346, 46] on h6 "PM" at bounding box center [347, 47] width 11 height 13
click at [344, 69] on h3 "09" at bounding box center [341, 64] width 20 height 20
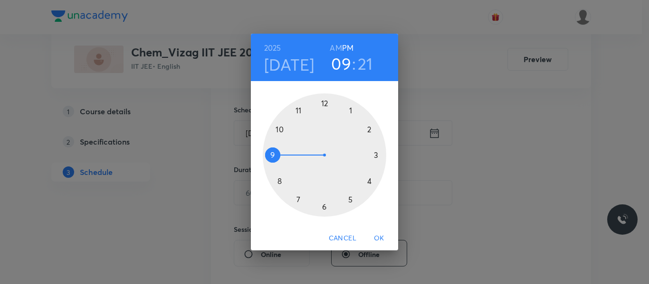
click at [370, 130] on div at bounding box center [324, 155] width 123 height 123
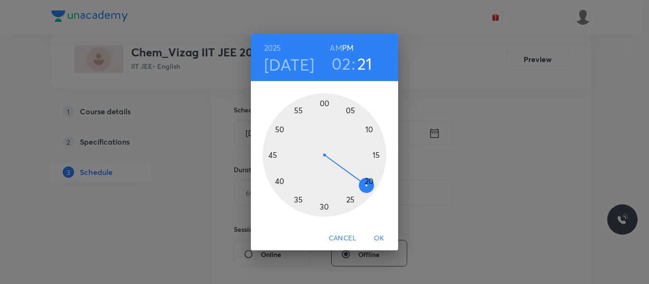
click at [325, 104] on div at bounding box center [324, 155] width 123 height 123
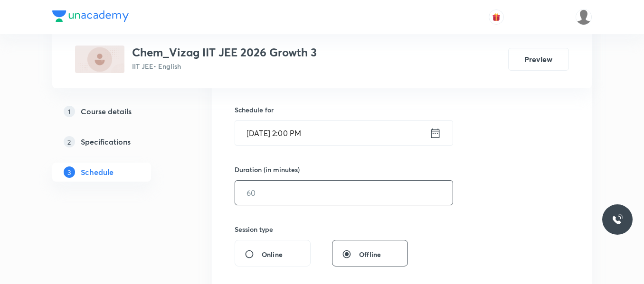
click at [307, 190] on input "text" at bounding box center [343, 193] width 217 height 24
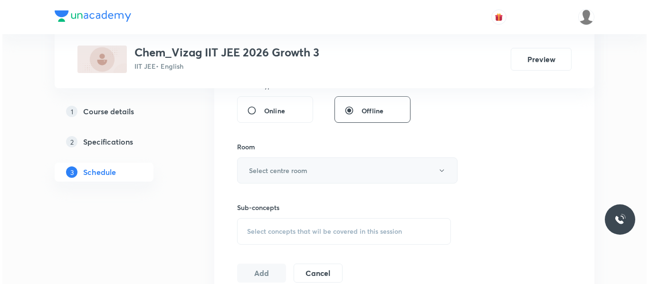
scroll to position [368, 0]
type input "75"
click at [306, 176] on button "Select centre room" at bounding box center [345, 170] width 220 height 26
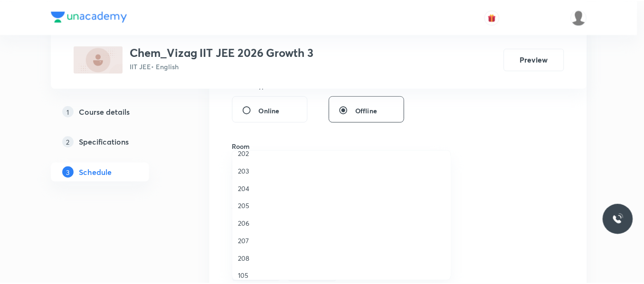
scroll to position [240, 0]
click at [247, 239] on span "207" at bounding box center [344, 240] width 208 height 10
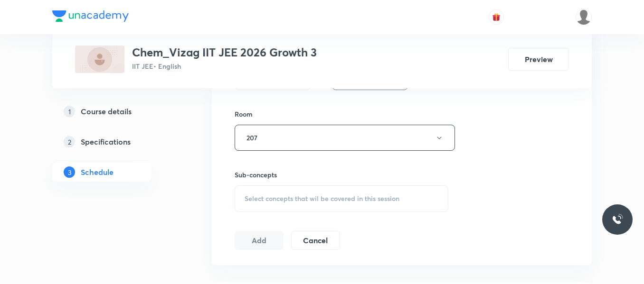
scroll to position [401, 0]
click at [284, 197] on span "Select concepts that wil be covered in this session" at bounding box center [322, 199] width 155 height 8
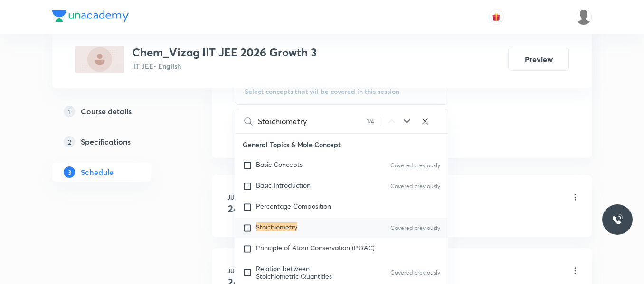
scroll to position [509, 0]
type input "Stoichiometry"
click at [247, 231] on input "checkbox" at bounding box center [249, 227] width 13 height 9
checkbox input "true"
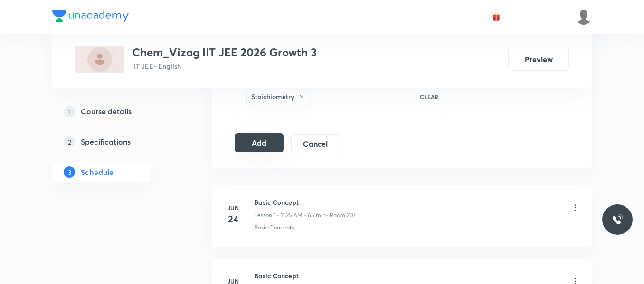
click at [264, 145] on button "Add" at bounding box center [259, 142] width 49 height 19
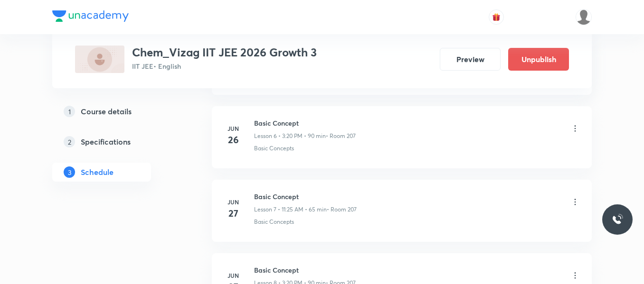
scroll to position [5119, 0]
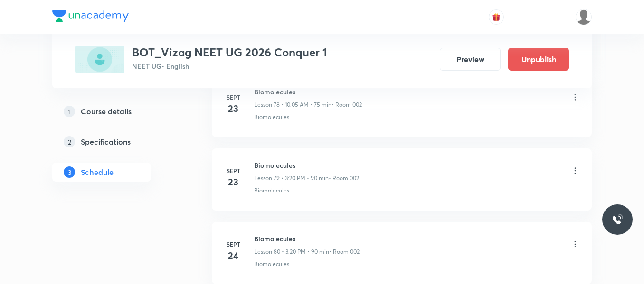
scroll to position [6586, 0]
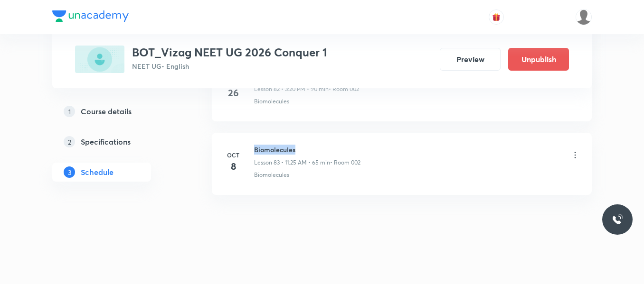
drag, startPoint x: 255, startPoint y: 149, endPoint x: 345, endPoint y: 141, distance: 90.6
click at [345, 141] on li "[DATE] Biomolecules Lesson 83 • 11:25 AM • 65 min • Room 002 Biomolecules" at bounding box center [402, 164] width 380 height 62
copy h6 "Biomolecules"
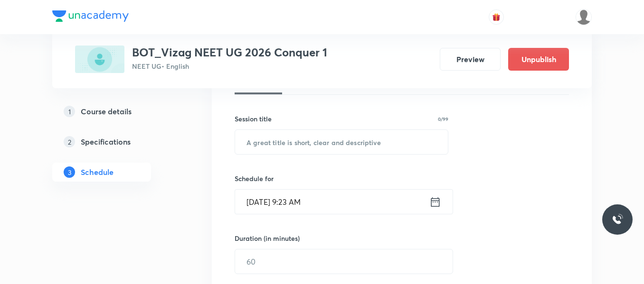
scroll to position [160, 0]
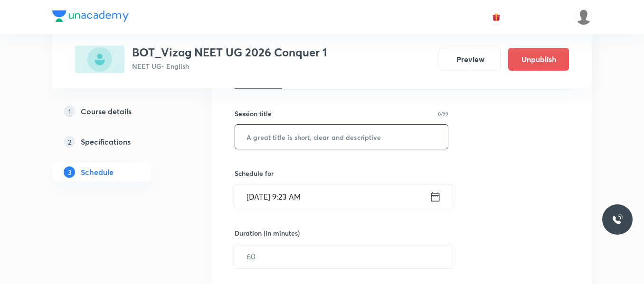
click at [310, 139] on input "text" at bounding box center [341, 137] width 213 height 24
paste input "Biomolecules"
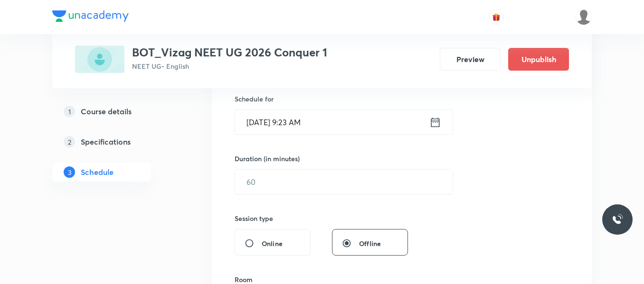
scroll to position [239, 0]
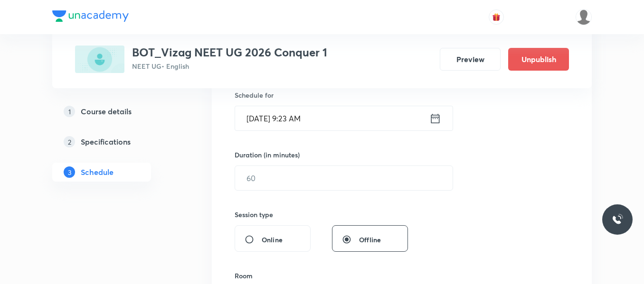
type input "Biomolecules"
click at [437, 115] on icon at bounding box center [435, 117] width 9 height 9
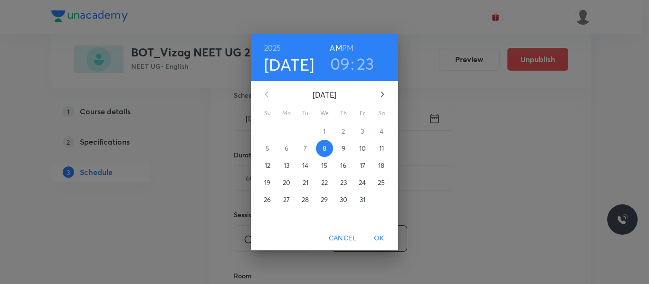
click at [349, 44] on h6 "PM" at bounding box center [347, 47] width 11 height 13
click at [343, 59] on h3 "09" at bounding box center [340, 64] width 20 height 20
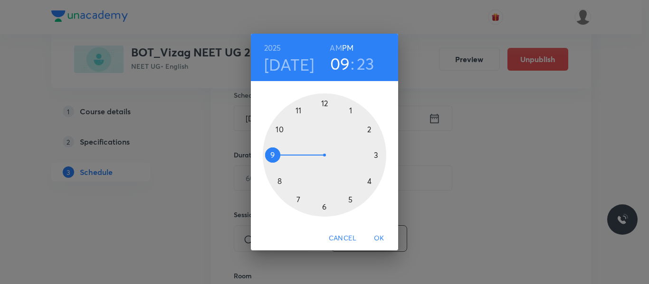
click at [376, 155] on div at bounding box center [324, 155] width 123 height 123
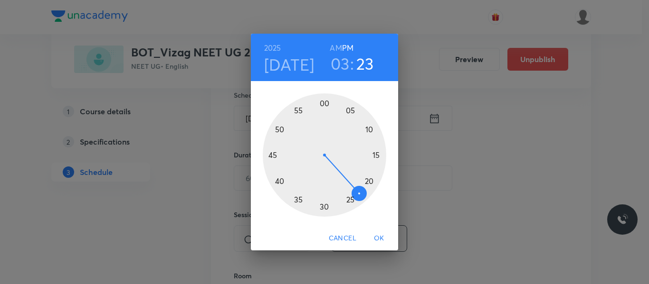
click at [371, 180] on div at bounding box center [324, 155] width 123 height 123
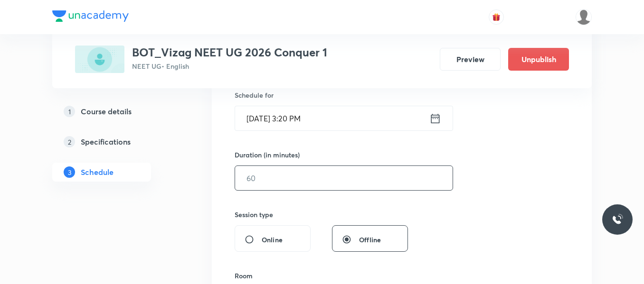
click at [314, 180] on input "text" at bounding box center [343, 178] width 217 height 24
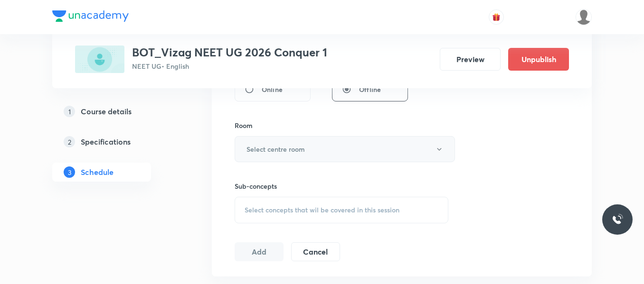
scroll to position [390, 0]
type input "90"
click at [290, 143] on button "Select centre room" at bounding box center [345, 149] width 220 height 26
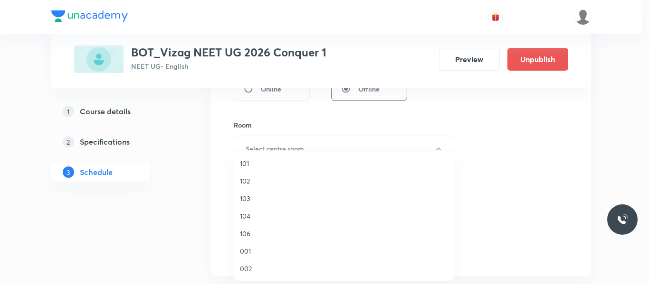
click at [247, 265] on span "002" at bounding box center [344, 269] width 208 height 10
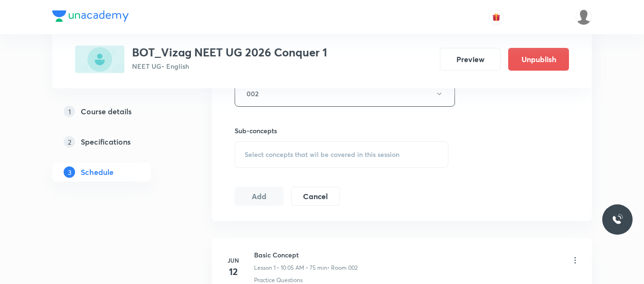
scroll to position [452, 0]
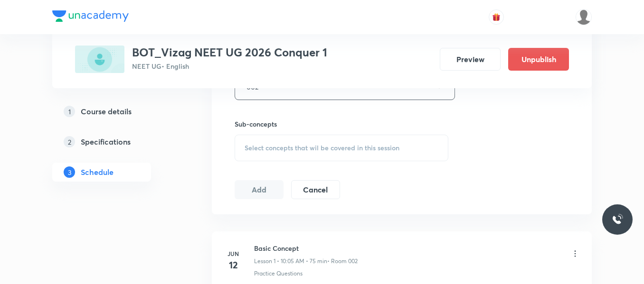
click at [290, 140] on div "Select concepts that wil be covered in this session" at bounding box center [342, 148] width 214 height 27
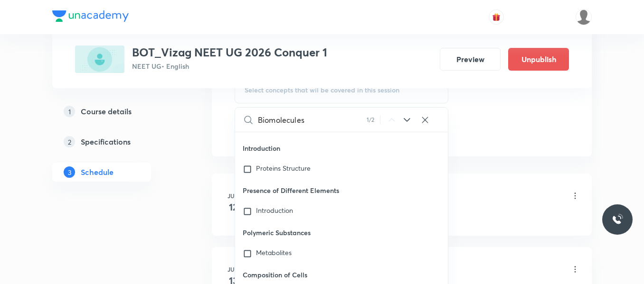
scroll to position [510, 0]
type input "Biomolecules"
checkbox input "true"
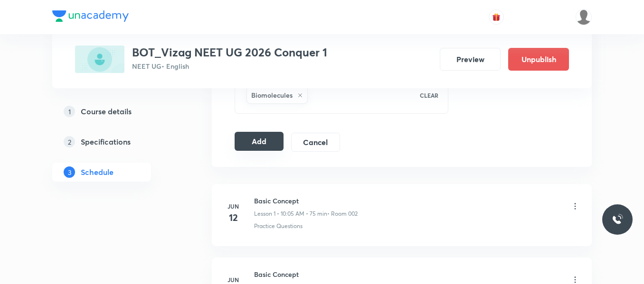
click at [264, 142] on button "Add" at bounding box center [259, 141] width 49 height 19
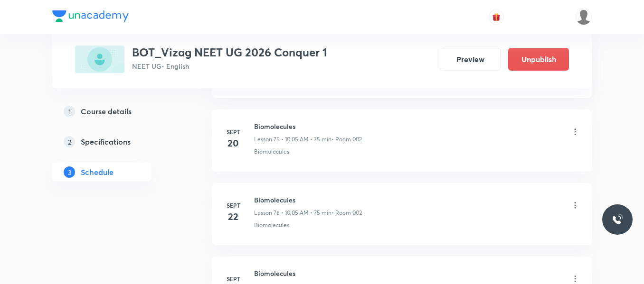
scroll to position [6223, 0]
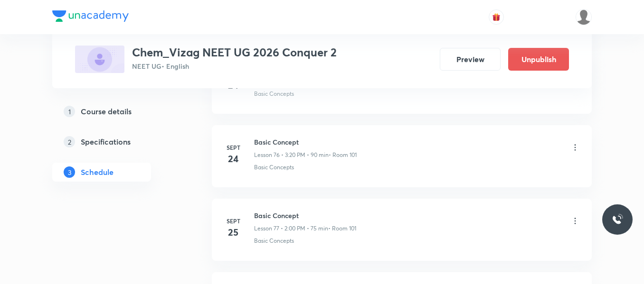
scroll to position [6438, 0]
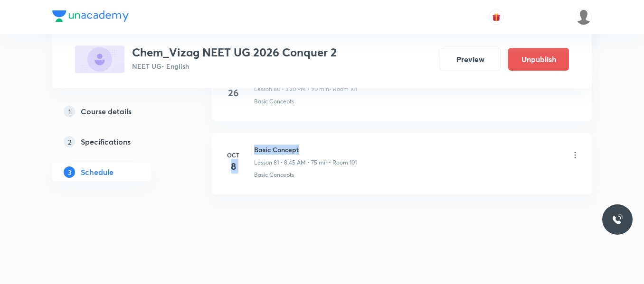
drag, startPoint x: 253, startPoint y: 151, endPoint x: 326, endPoint y: 145, distance: 73.3
click at [326, 145] on div "[DATE] Basic Concept Lesson 81 • 8:45 AM • 75 min • Room 101 Basic Concepts" at bounding box center [402, 162] width 356 height 35
click at [326, 145] on h6 "Basic Concept" at bounding box center [305, 150] width 103 height 10
drag, startPoint x: 253, startPoint y: 145, endPoint x: 336, endPoint y: 145, distance: 83.1
click at [336, 145] on div "[DATE] Basic Concept Lesson 81 • 8:45 AM • 75 min • Room 101 Basic Concepts" at bounding box center [402, 162] width 356 height 35
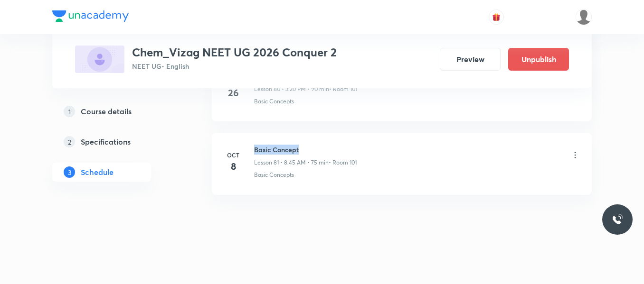
copy h6 "Basic Concept"
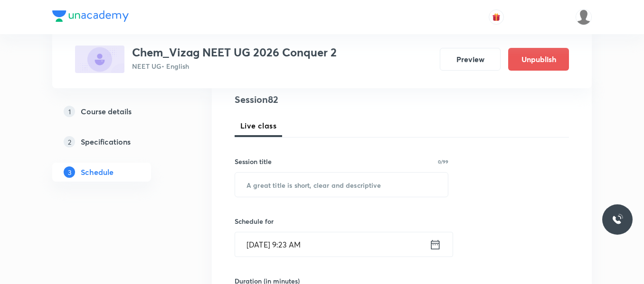
scroll to position [113, 0]
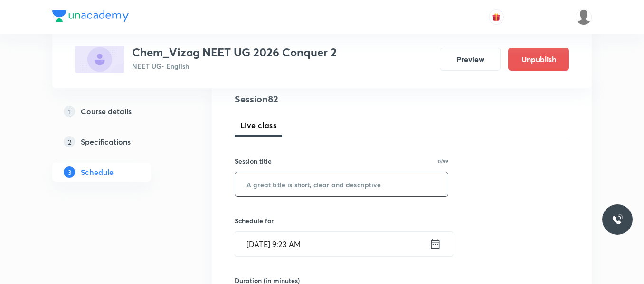
click at [307, 183] on input "text" at bounding box center [341, 184] width 213 height 24
paste input "Basic Concept"
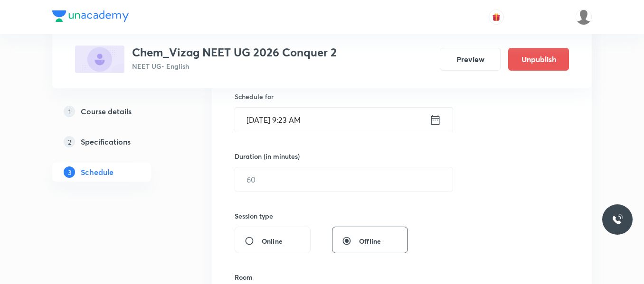
scroll to position [246, 0]
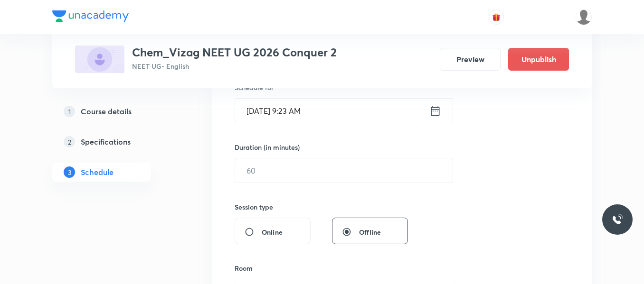
type input "Basic Concept"
click at [434, 114] on icon at bounding box center [435, 110] width 12 height 13
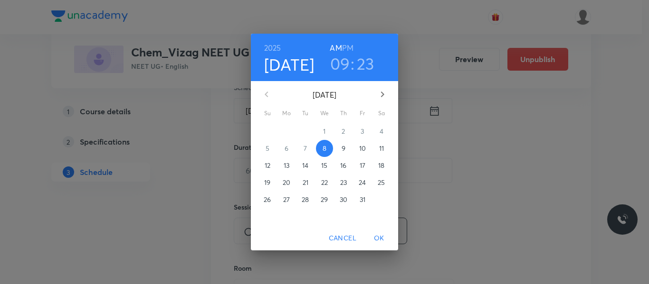
click at [347, 45] on h6 "PM" at bounding box center [347, 47] width 11 height 13
click at [341, 59] on h3 "09" at bounding box center [340, 64] width 20 height 20
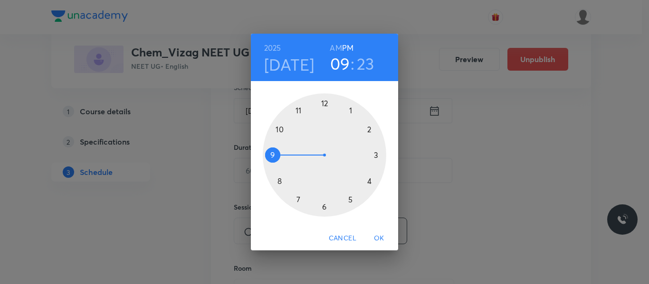
click at [377, 156] on div at bounding box center [324, 155] width 123 height 123
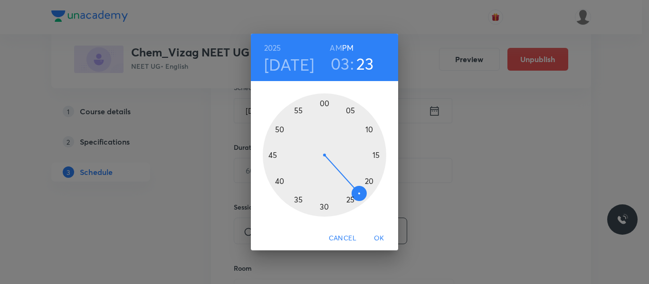
click at [371, 182] on div at bounding box center [324, 155] width 123 height 123
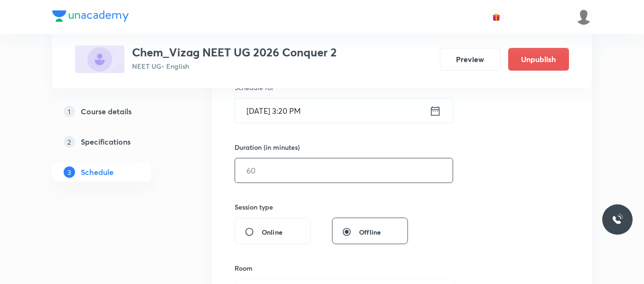
click at [316, 178] on input "text" at bounding box center [343, 171] width 217 height 24
type input "7"
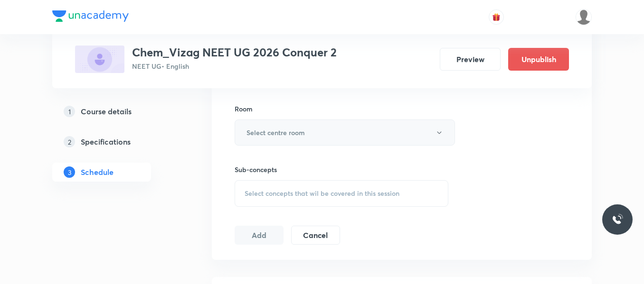
scroll to position [407, 0]
type input "90"
click at [307, 122] on button "Select centre room" at bounding box center [345, 131] width 220 height 26
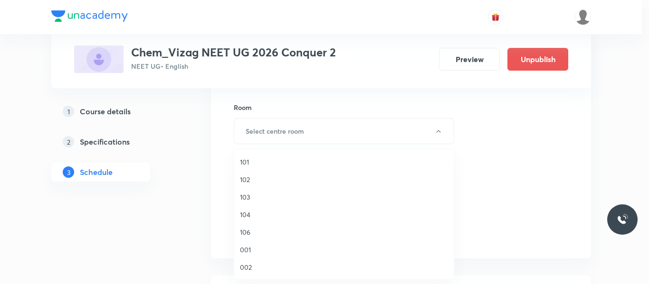
click at [246, 164] on span "101" at bounding box center [344, 162] width 208 height 10
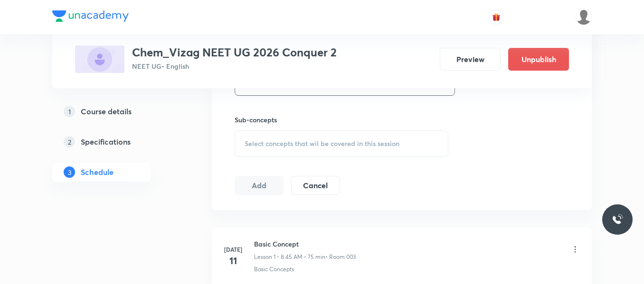
scroll to position [457, 0]
click at [272, 132] on div "Select concepts that wil be covered in this session" at bounding box center [342, 143] width 214 height 27
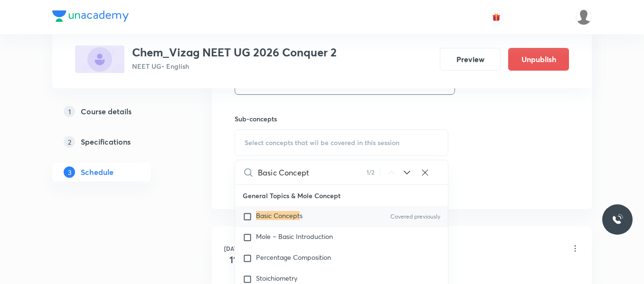
type input "Basic Concept"
click at [246, 216] on input "checkbox" at bounding box center [249, 216] width 13 height 9
checkbox input "true"
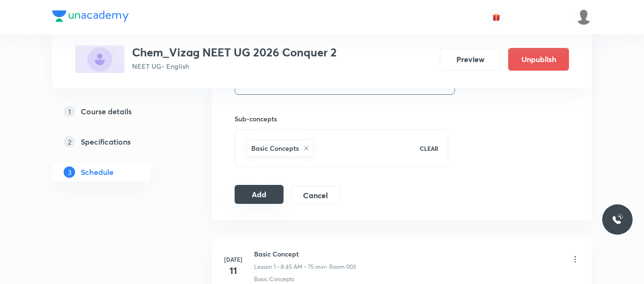
click at [265, 192] on button "Add" at bounding box center [259, 194] width 49 height 19
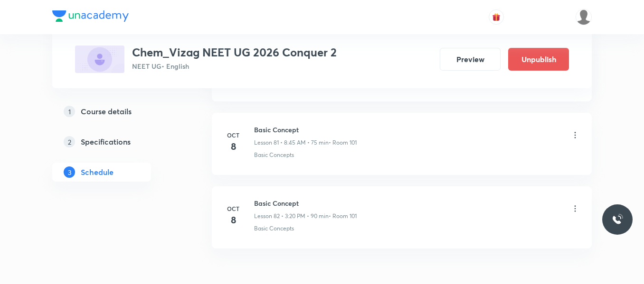
scroll to position [6076, 0]
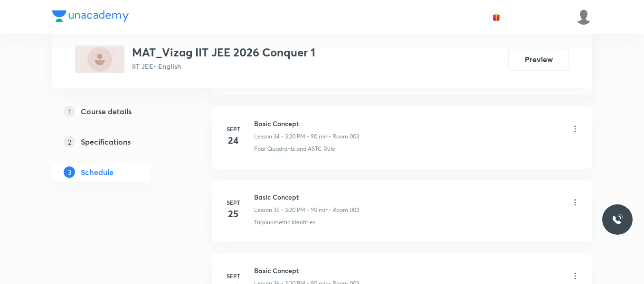
scroll to position [3126, 0]
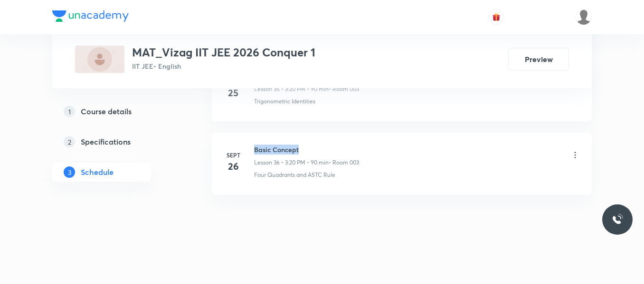
drag, startPoint x: 255, startPoint y: 149, endPoint x: 326, endPoint y: 139, distance: 72.0
click at [326, 139] on li "[DATE] Basic Concept Lesson 36 • 3:20 PM • 90 min • Room 003 Four Quadrants and…" at bounding box center [402, 164] width 380 height 62
copy h6 "Basic Concept"
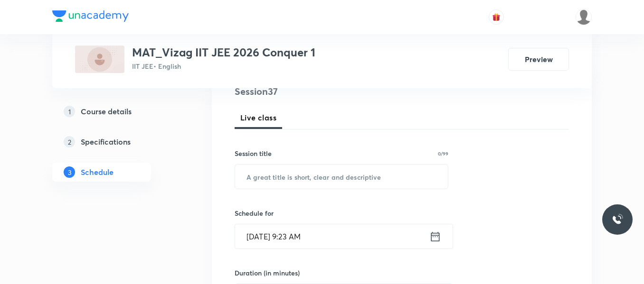
scroll to position [123, 0]
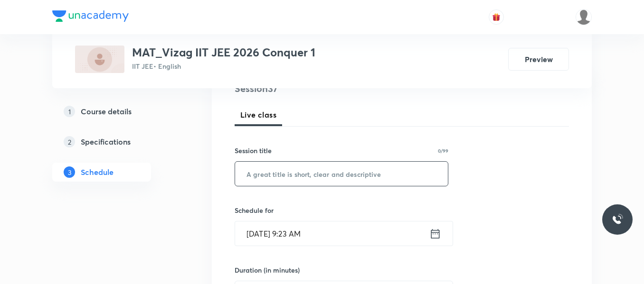
click at [291, 176] on input "text" at bounding box center [341, 174] width 213 height 24
paste input "Basic Concept"
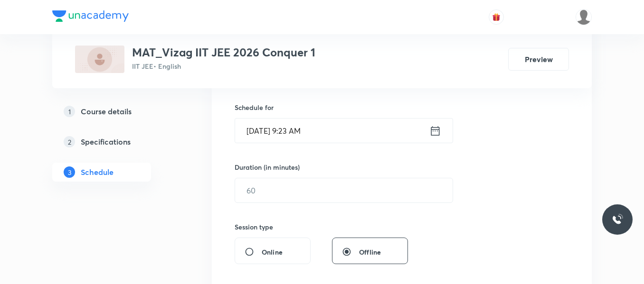
scroll to position [228, 0]
type input "Basic Concept"
click at [443, 131] on div "[DATE] 9:23 AM ​" at bounding box center [344, 129] width 218 height 25
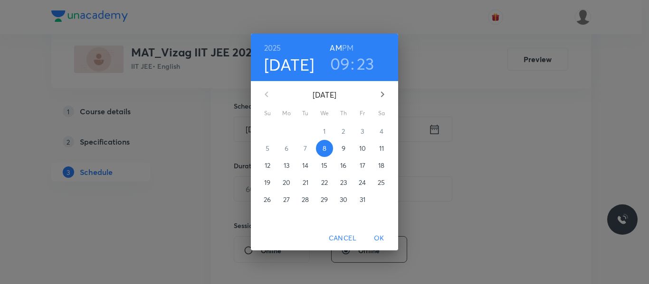
click at [349, 50] on h6 "PM" at bounding box center [347, 47] width 11 height 13
click at [343, 59] on h3 "09" at bounding box center [340, 64] width 20 height 20
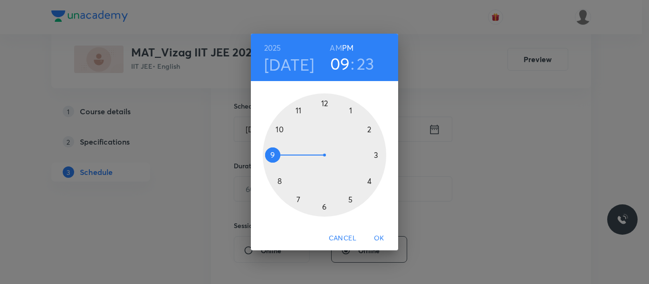
click at [376, 155] on div at bounding box center [324, 155] width 123 height 123
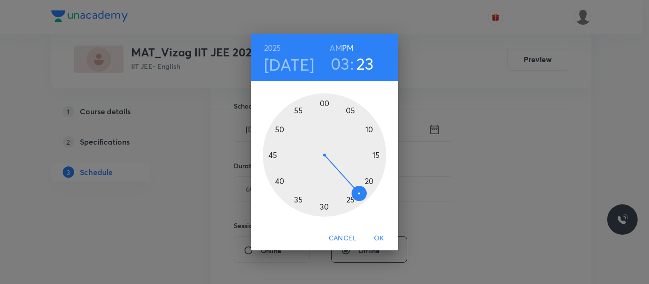
click at [370, 179] on div at bounding box center [324, 155] width 123 height 123
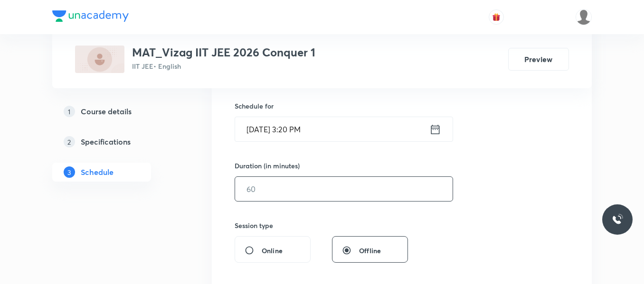
click at [323, 192] on input "text" at bounding box center [343, 189] width 217 height 24
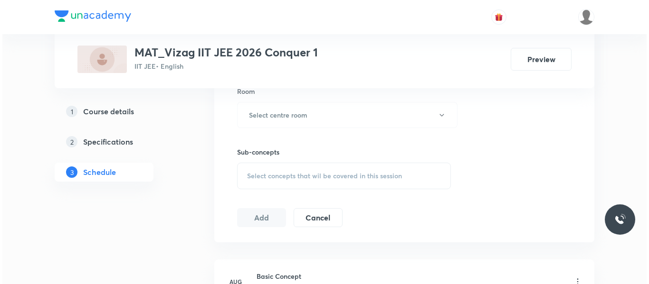
scroll to position [424, 0]
type input "90"
click at [299, 113] on h6 "Select centre room" at bounding box center [275, 115] width 58 height 10
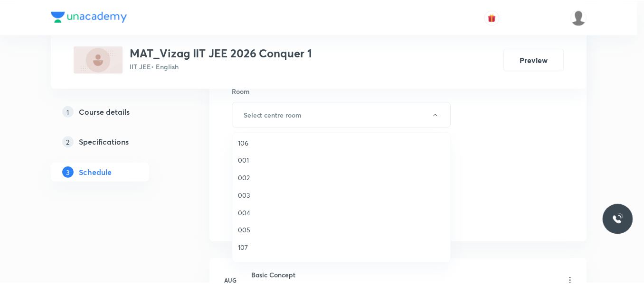
scroll to position [74, 0]
click at [247, 194] on span "003" at bounding box center [344, 194] width 208 height 10
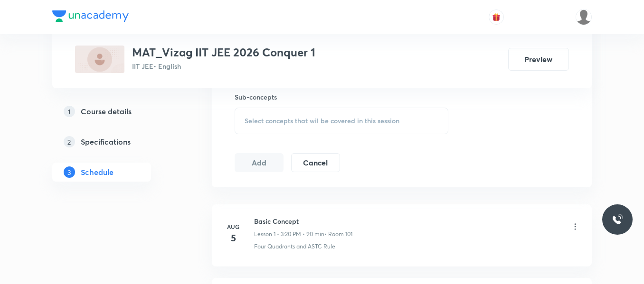
scroll to position [479, 0]
click at [267, 120] on span "Select concepts that wil be covered in this session" at bounding box center [322, 121] width 155 height 8
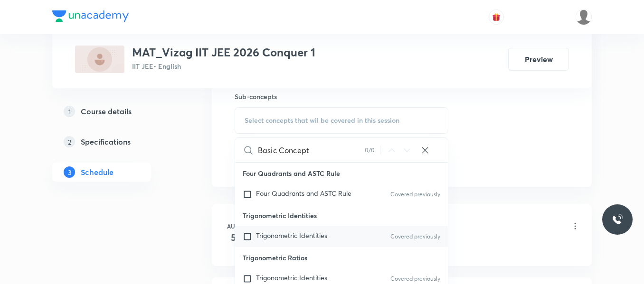
type input "Basic Concept"
click at [246, 238] on input "checkbox" at bounding box center [249, 236] width 13 height 9
checkbox input "true"
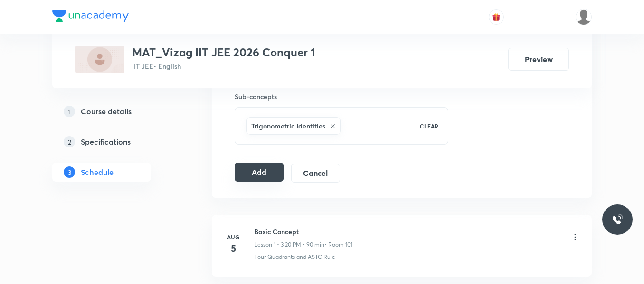
click at [258, 179] on button "Add" at bounding box center [259, 172] width 49 height 19
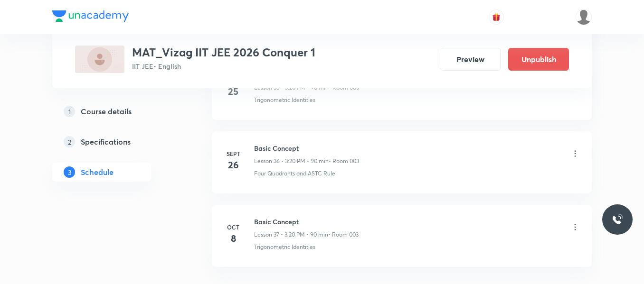
scroll to position [2764, 0]
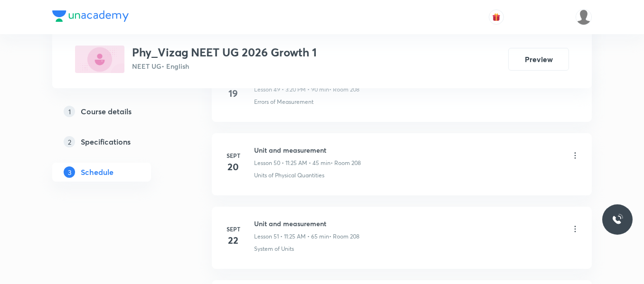
scroll to position [4304, 0]
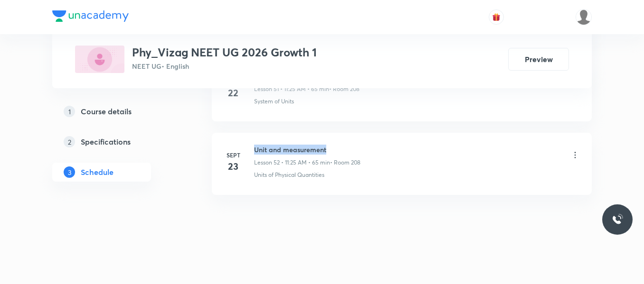
drag, startPoint x: 255, startPoint y: 149, endPoint x: 373, endPoint y: 142, distance: 118.5
click at [373, 142] on li "[DATE] Unit and measurement Lesson 52 • 11:25 AM • 65 min • Room 208 Units of P…" at bounding box center [402, 164] width 380 height 62
copy h6 "Unit and measurement"
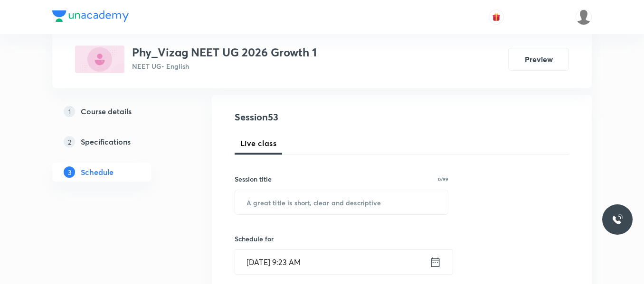
scroll to position [104, 0]
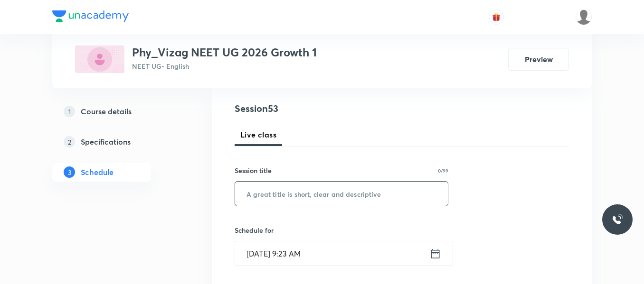
click at [287, 196] on input "text" at bounding box center [341, 194] width 213 height 24
paste input "Unit and measurement"
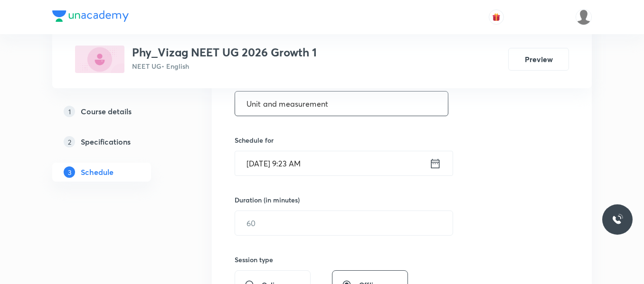
scroll to position [241, 0]
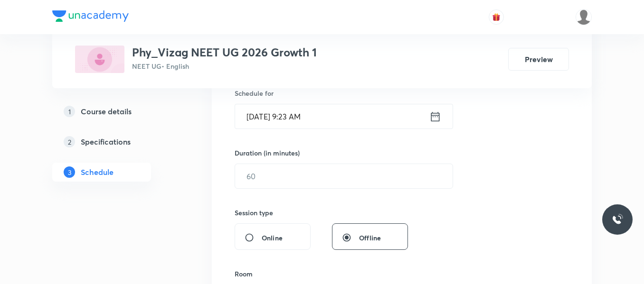
type input "Unit and measurement"
click at [433, 112] on icon at bounding box center [435, 116] width 12 height 13
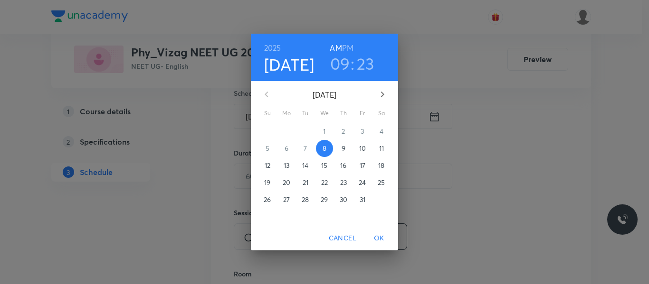
click at [351, 42] on h6 "PM" at bounding box center [347, 47] width 11 height 13
click at [343, 57] on h3 "09" at bounding box center [340, 64] width 20 height 20
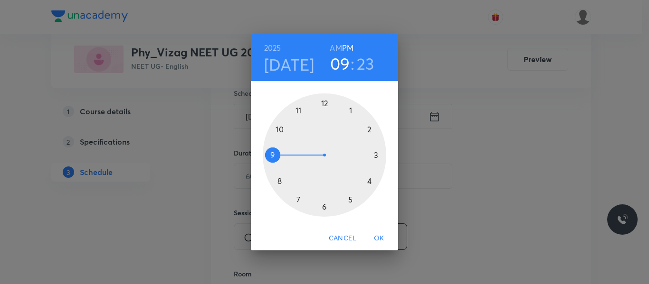
click at [379, 155] on div at bounding box center [324, 155] width 123 height 123
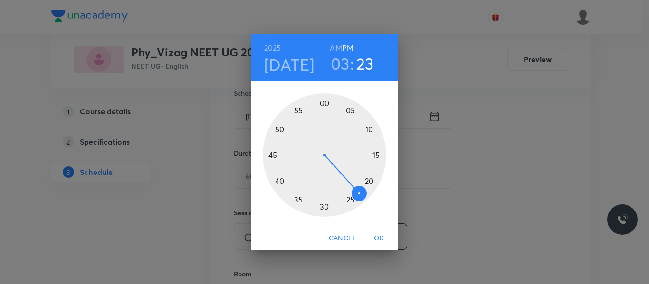
click at [372, 181] on div at bounding box center [324, 155] width 123 height 123
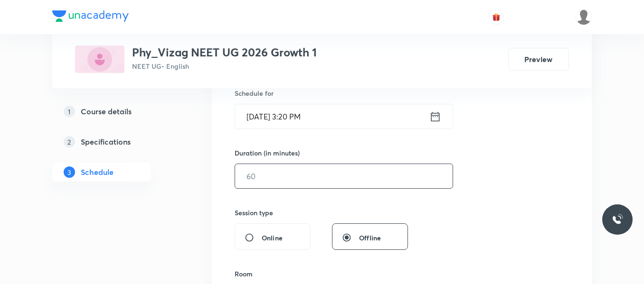
click at [311, 177] on input "text" at bounding box center [343, 176] width 217 height 24
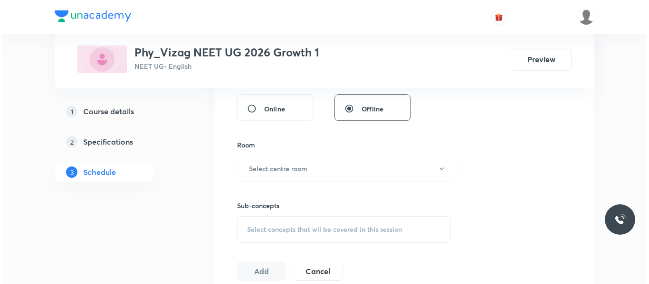
scroll to position [424, 0]
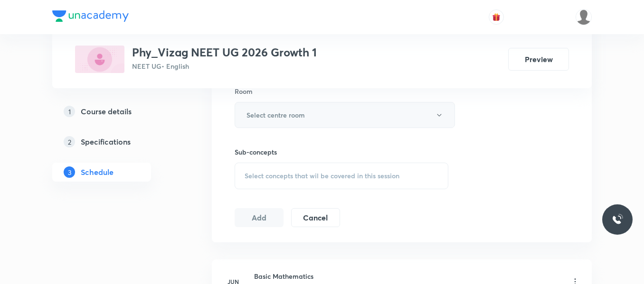
type input "90"
click at [283, 115] on h6 "Select centre room" at bounding box center [275, 115] width 58 height 10
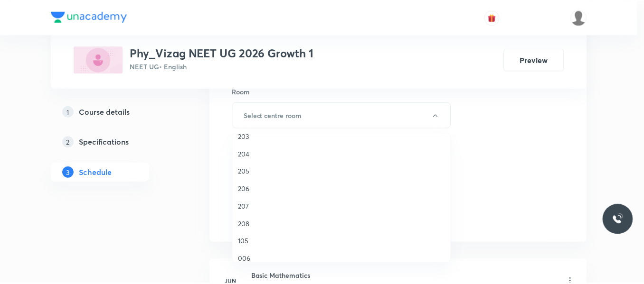
scroll to position [256, 0]
click at [245, 224] on span "208" at bounding box center [344, 224] width 208 height 10
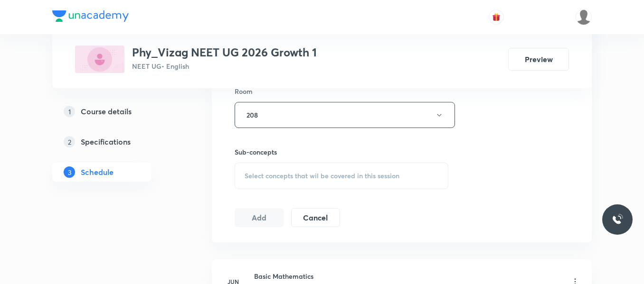
click at [270, 180] on div "Select concepts that wil be covered in this session" at bounding box center [342, 176] width 214 height 27
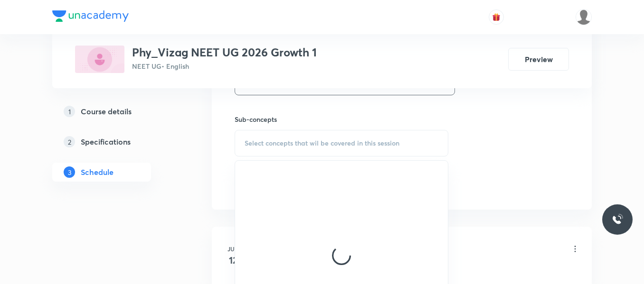
scroll to position [457, 0]
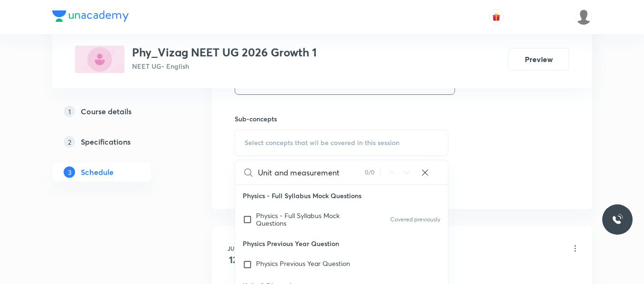
drag, startPoint x: 271, startPoint y: 172, endPoint x: 423, endPoint y: 188, distance: 152.8
click at [423, 188] on div "Unit and measurement 0 / 0 ​ Physics - Full Syllabus Mock Questions Physics - F…" at bounding box center [342, 256] width 214 height 192
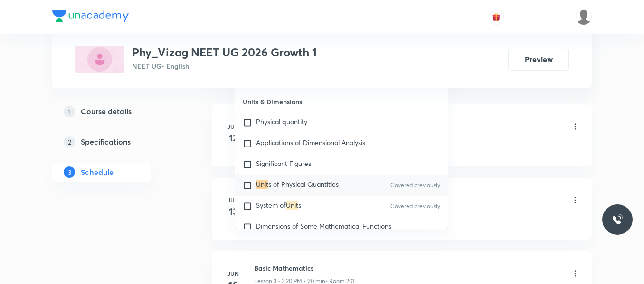
scroll to position [579, 0]
type input "Unit"
click at [245, 206] on input "checkbox" at bounding box center [249, 205] width 13 height 9
checkbox input "true"
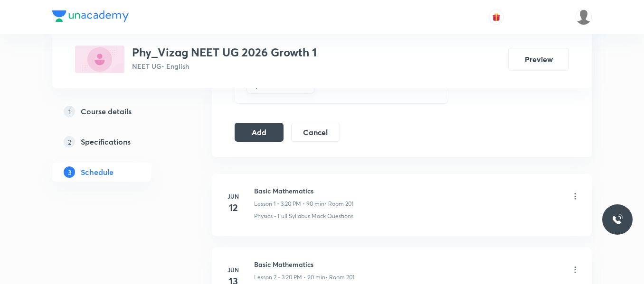
scroll to position [519, 0]
click at [262, 134] on button "Add" at bounding box center [259, 132] width 49 height 19
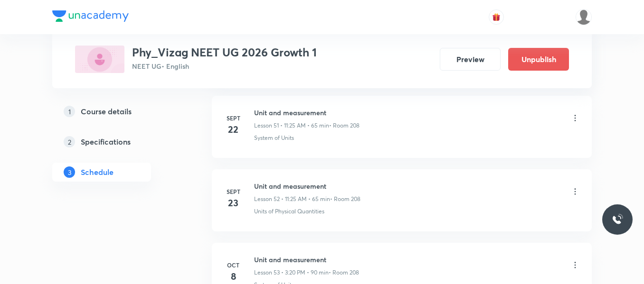
scroll to position [3941, 0]
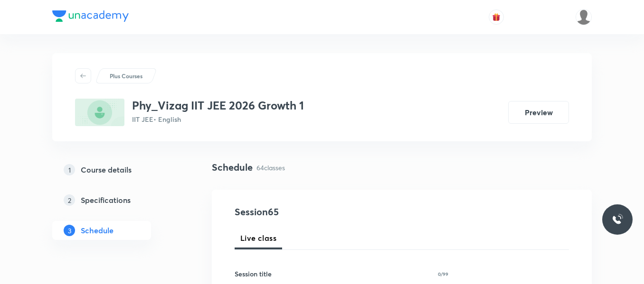
click at [174, 223] on div "1 Course details 2 Specifications 3 Schedule" at bounding box center [116, 205] width 129 height 91
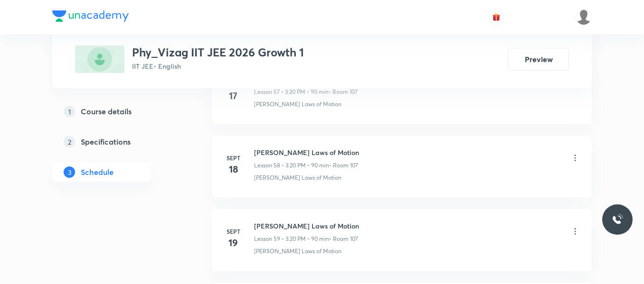
scroll to position [5248, 0]
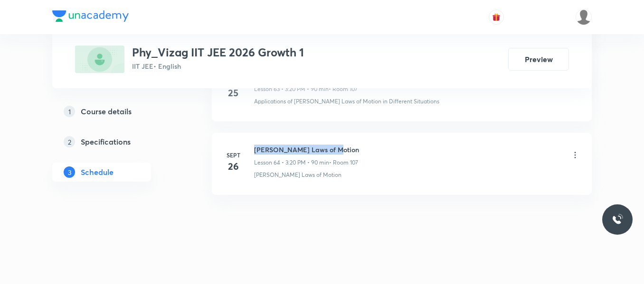
drag, startPoint x: 254, startPoint y: 148, endPoint x: 382, endPoint y: 137, distance: 128.2
click at [382, 137] on li "[DATE] [PERSON_NAME] Laws of Motion Lesson 64 • 3:20 PM • 90 min • Room 107 [PE…" at bounding box center [402, 164] width 380 height 62
copy h6 "[PERSON_NAME] Laws of Motion"
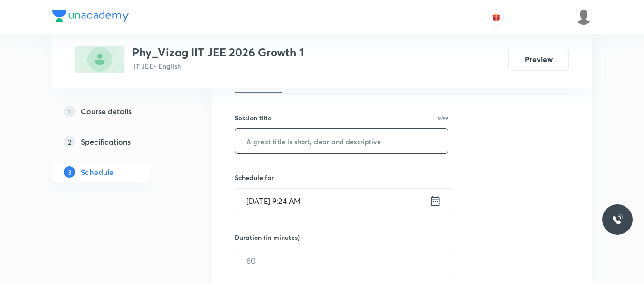
scroll to position [164, 0]
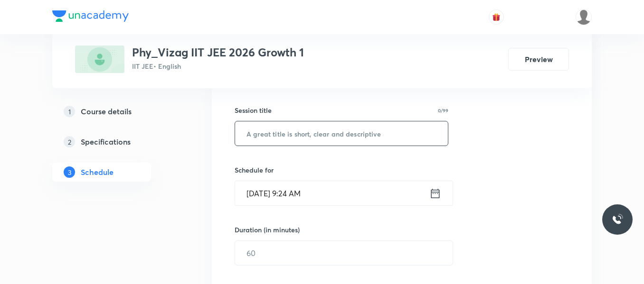
click at [312, 132] on input "text" at bounding box center [341, 134] width 213 height 24
paste input "[PERSON_NAME] Laws of Motion"
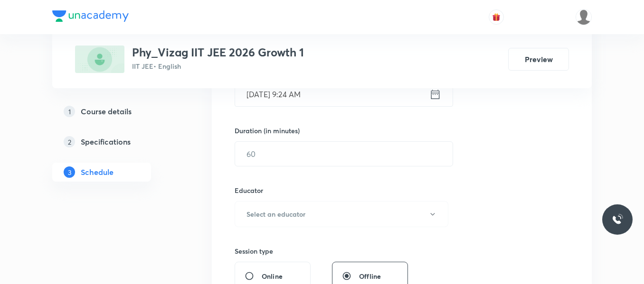
scroll to position [264, 0]
type input "[PERSON_NAME] Laws of Motion"
click at [436, 95] on icon at bounding box center [435, 93] width 12 height 13
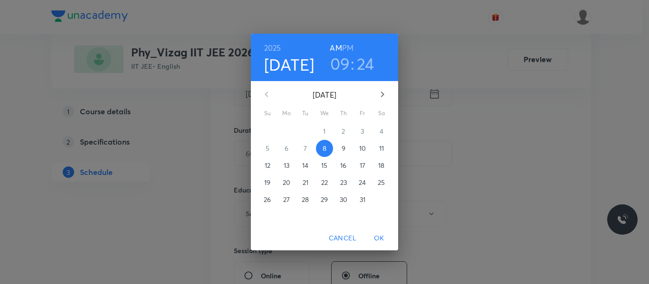
click at [351, 49] on h6 "PM" at bounding box center [347, 47] width 11 height 13
click at [347, 60] on h3 "09" at bounding box center [340, 64] width 20 height 20
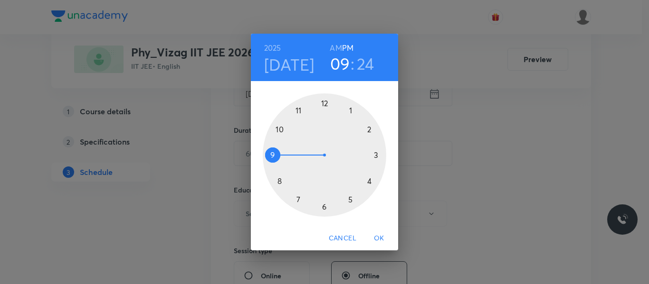
click at [376, 157] on div at bounding box center [324, 155] width 123 height 123
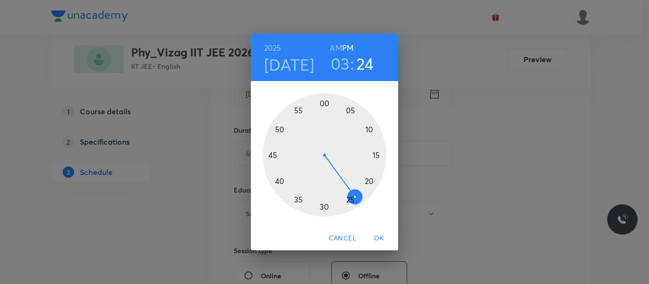
click at [371, 181] on div at bounding box center [324, 155] width 123 height 123
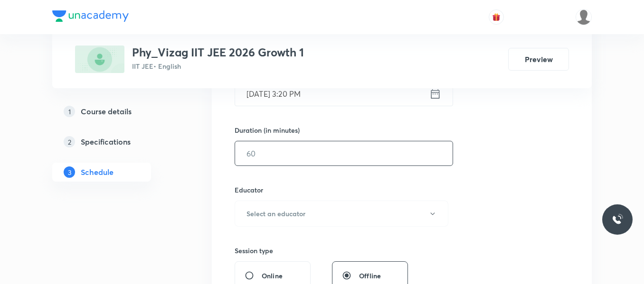
click at [312, 157] on input "text" at bounding box center [343, 154] width 217 height 24
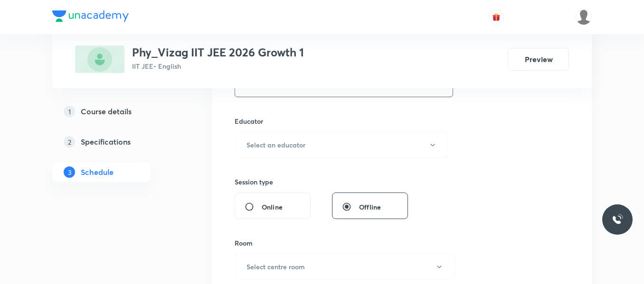
scroll to position [333, 0]
type input "90"
click at [292, 144] on h6 "Select an educator" at bounding box center [275, 145] width 59 height 10
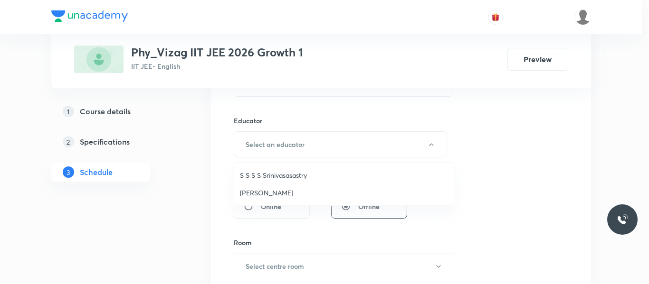
click at [264, 193] on span "[PERSON_NAME]" at bounding box center [344, 193] width 208 height 10
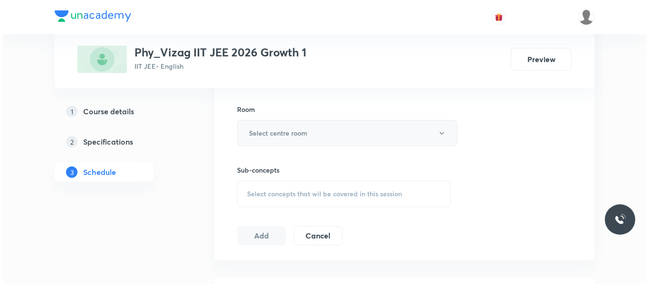
scroll to position [467, 0]
click at [290, 131] on h6 "Select centre room" at bounding box center [275, 133] width 58 height 10
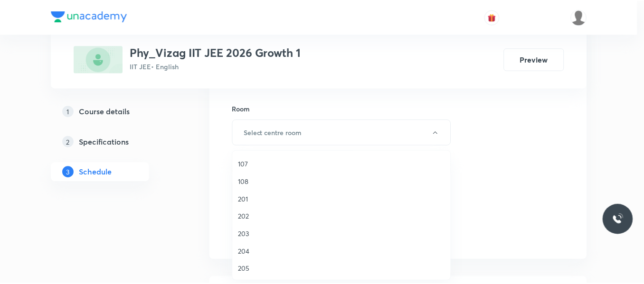
scroll to position [177, 0]
click at [241, 157] on span "107" at bounding box center [344, 162] width 208 height 10
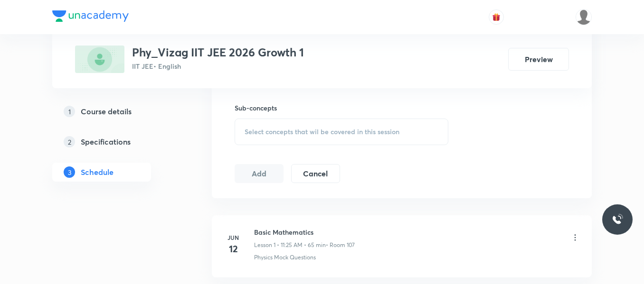
scroll to position [529, 0]
click at [269, 127] on span "Select concepts that wil be covered in this session" at bounding box center [322, 131] width 155 height 8
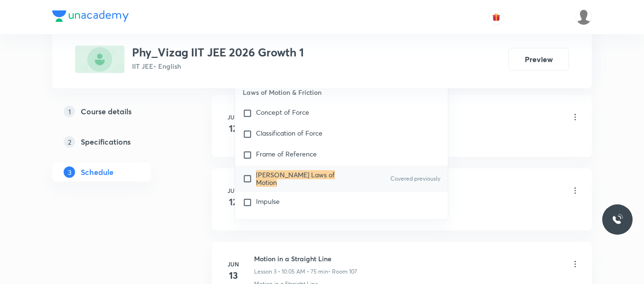
scroll to position [654, 0]
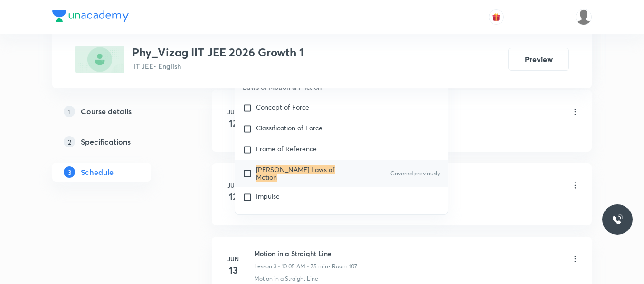
type input "[PERSON_NAME] Laws of Motion"
click at [248, 169] on input "checkbox" at bounding box center [249, 173] width 13 height 15
checkbox input "true"
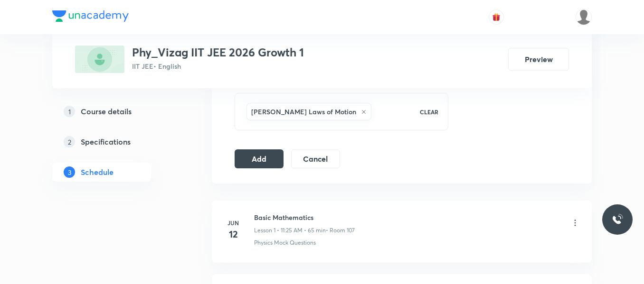
scroll to position [554, 0]
click at [267, 160] on button "Add" at bounding box center [259, 158] width 49 height 19
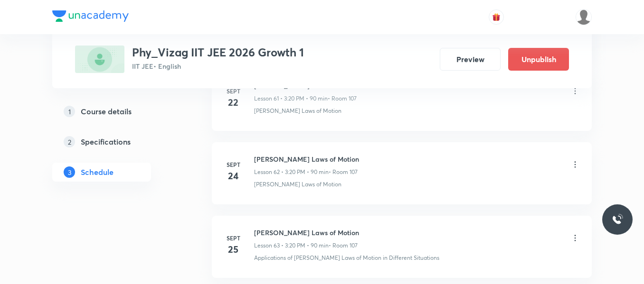
scroll to position [4824, 0]
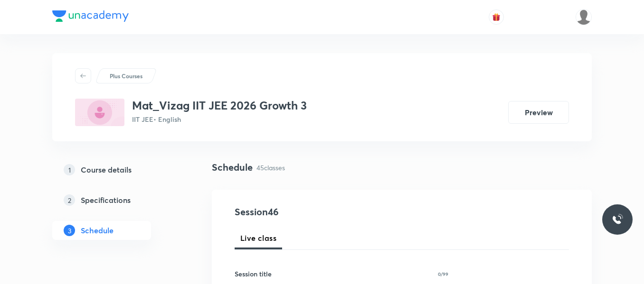
click at [170, 202] on div "2 Specifications" at bounding box center [119, 200] width 110 height 11
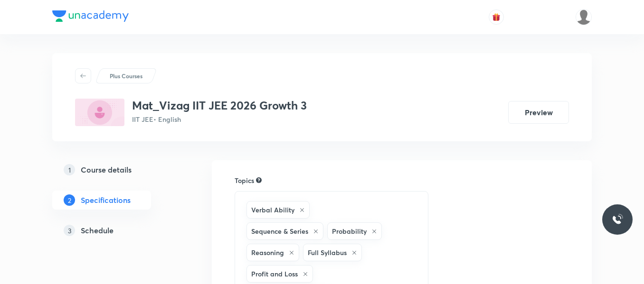
scroll to position [764, 0]
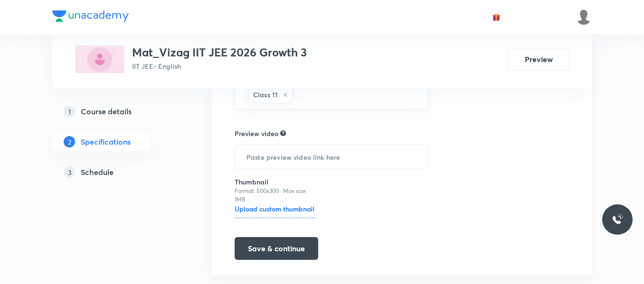
click at [103, 174] on h5 "Schedule" at bounding box center [97, 172] width 33 height 11
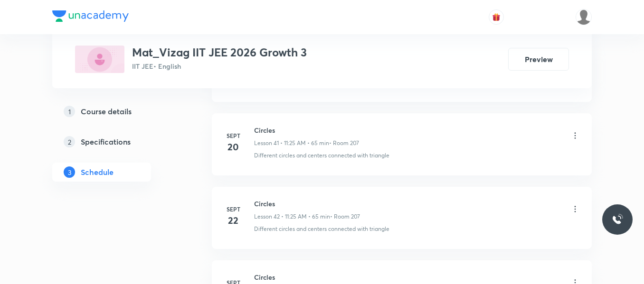
scroll to position [3789, 0]
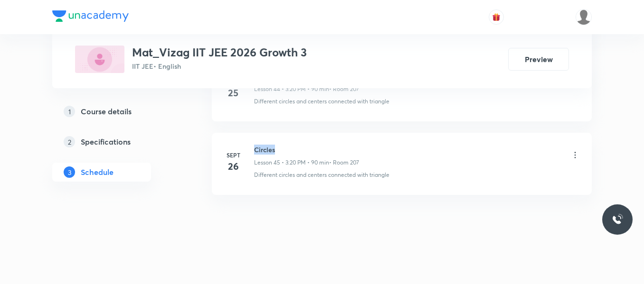
drag, startPoint x: 253, startPoint y: 145, endPoint x: 320, endPoint y: 146, distance: 67.4
click at [320, 146] on div "Sept 26 Circles Lesson 45 • 3:20 PM • 90 min • Room 207 Different circles and c…" at bounding box center [402, 162] width 356 height 35
copy h6 "Circles"
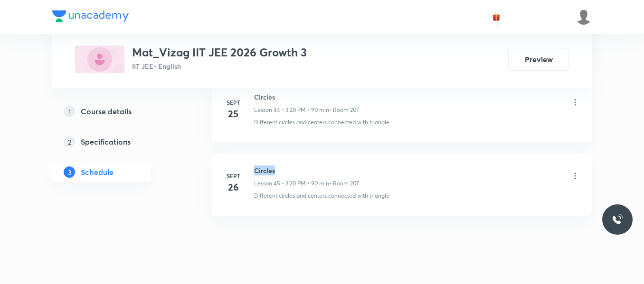
scroll to position [3767, 0]
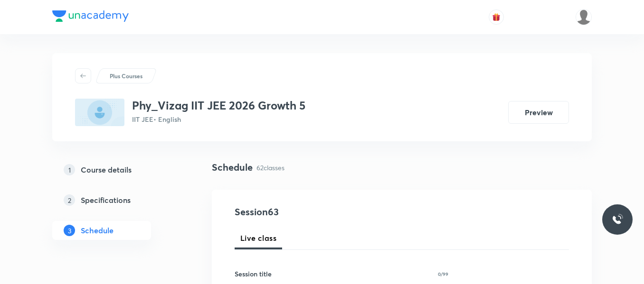
click at [180, 197] on link "2 Specifications" at bounding box center [116, 200] width 129 height 19
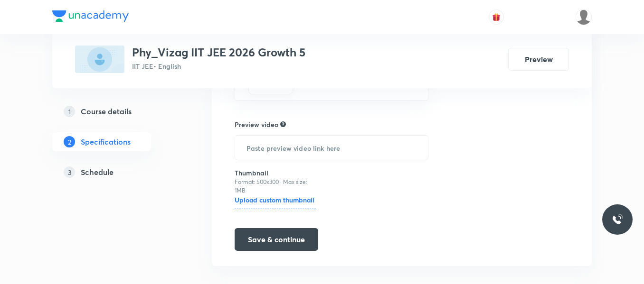
scroll to position [1179, 0]
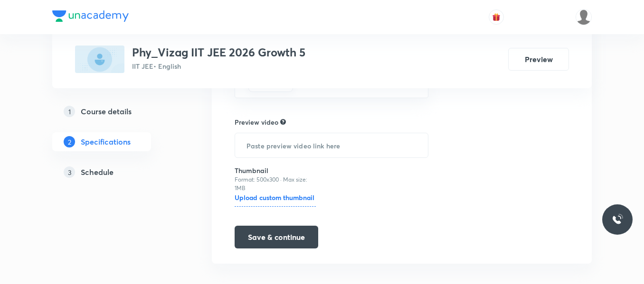
click at [92, 171] on h5 "Schedule" at bounding box center [97, 172] width 33 height 11
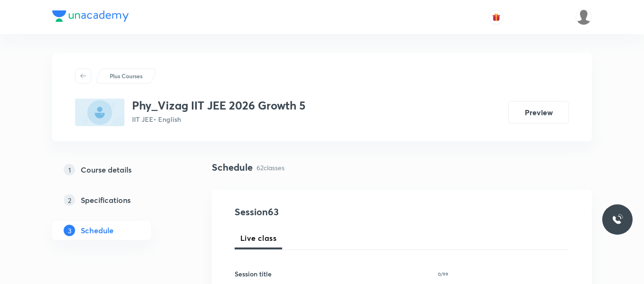
click at [160, 224] on div "1 Course details 2 Specifications 3 Schedule" at bounding box center [116, 205] width 129 height 91
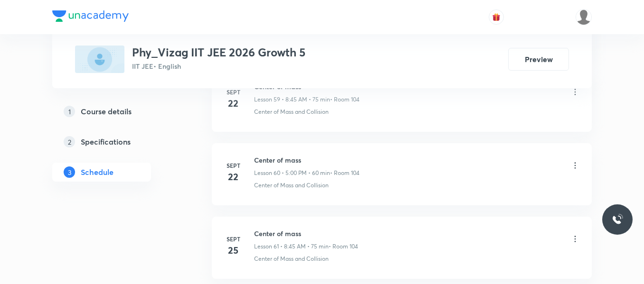
scroll to position [5040, 0]
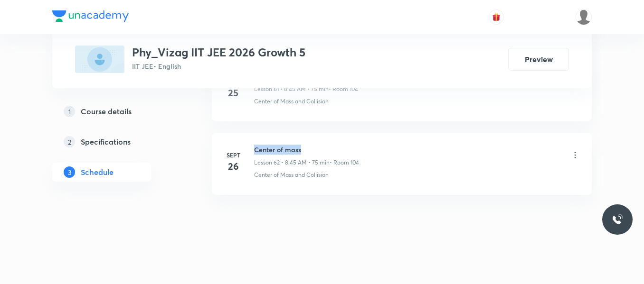
drag, startPoint x: 254, startPoint y: 147, endPoint x: 344, endPoint y: 144, distance: 89.8
click at [344, 144] on li "Sept 26 Center of mass Lesson 62 • 8:45 AM • 75 min • Room 104 Center of Mass a…" at bounding box center [402, 164] width 380 height 62
copy h6 "Center of mass"
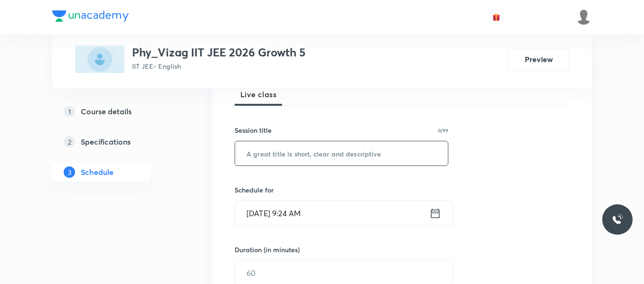
scroll to position [144, 0]
click at [298, 149] on input "text" at bounding box center [341, 153] width 213 height 24
paste input "Center of mass"
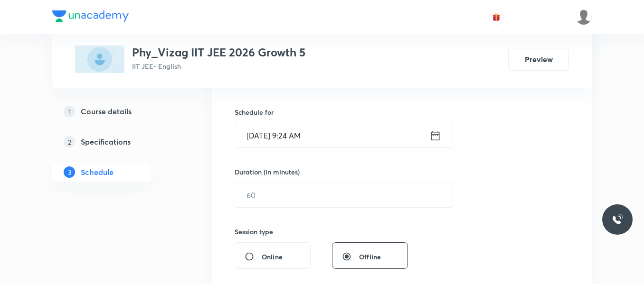
scroll to position [223, 0]
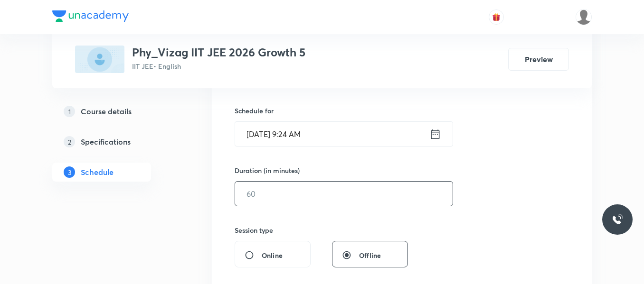
type input "Center of mass"
click at [283, 196] on input "text" at bounding box center [343, 194] width 217 height 24
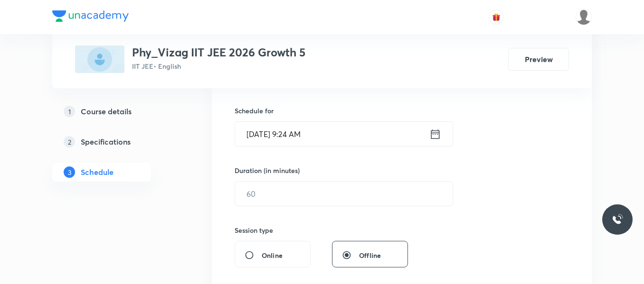
click at [436, 132] on icon at bounding box center [435, 134] width 12 height 13
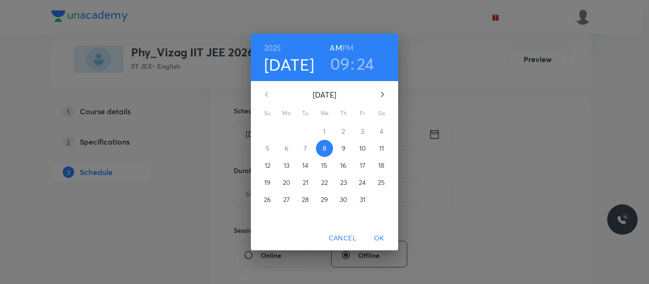
click at [348, 45] on h6 "PM" at bounding box center [347, 47] width 11 height 13
click at [344, 58] on h3 "09" at bounding box center [340, 64] width 20 height 20
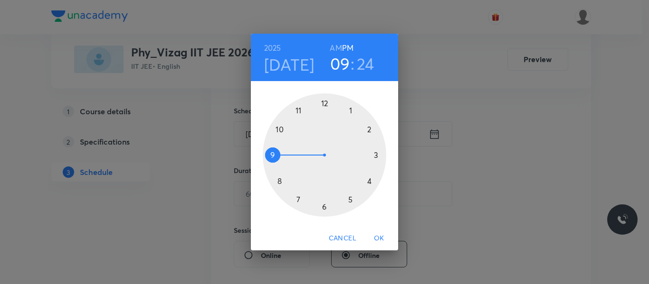
click at [376, 153] on div at bounding box center [324, 155] width 123 height 123
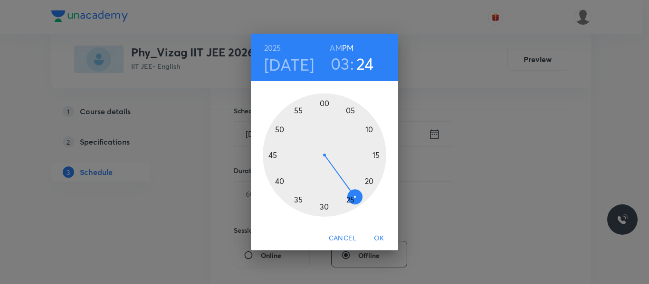
click at [371, 180] on div at bounding box center [324, 155] width 123 height 123
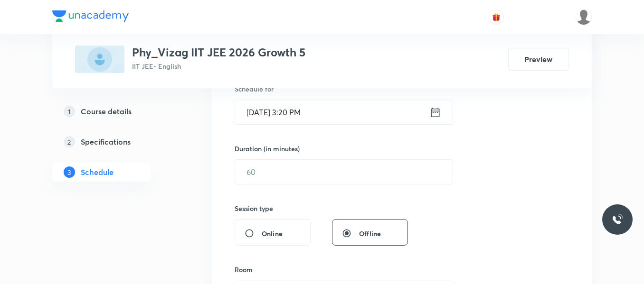
scroll to position [248, 0]
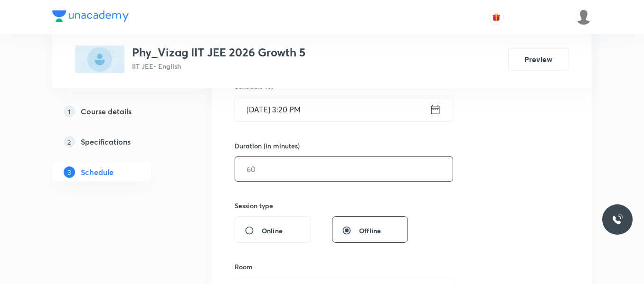
click at [335, 164] on input "text" at bounding box center [343, 169] width 217 height 24
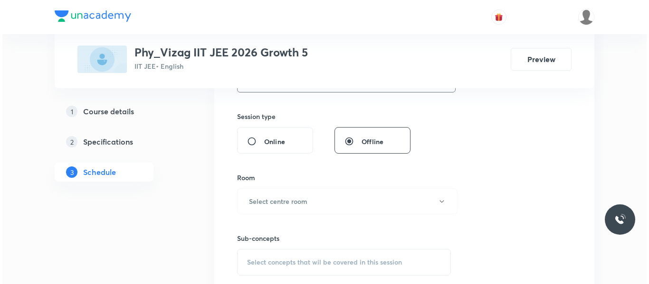
scroll to position [347, 0]
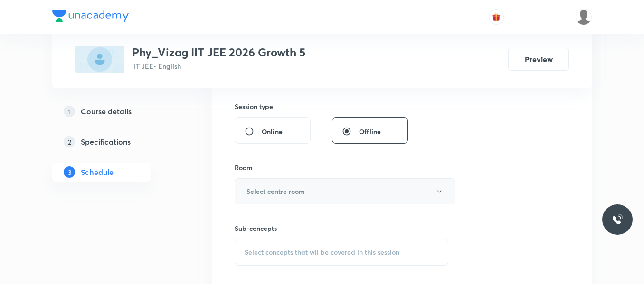
type input "90"
click at [276, 197] on button "Select centre room" at bounding box center [345, 192] width 220 height 26
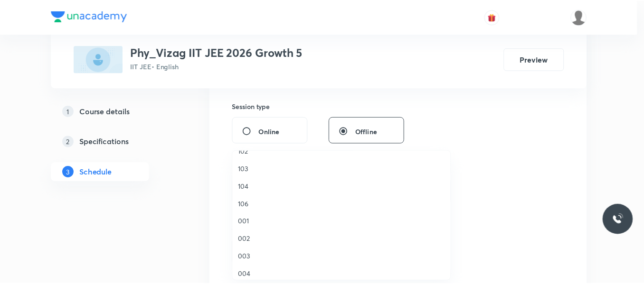
scroll to position [32, 0]
click at [247, 183] on span "104" at bounding box center [344, 184] width 208 height 10
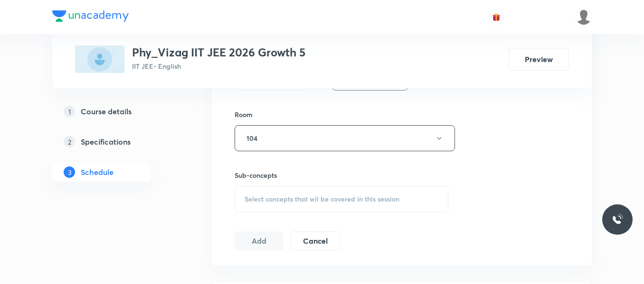
scroll to position [403, 0]
click at [311, 199] on span "Select concepts that wil be covered in this session" at bounding box center [322, 197] width 155 height 8
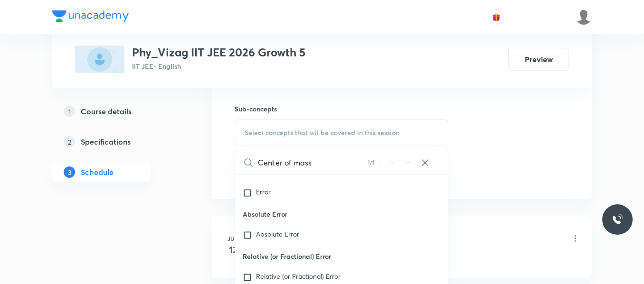
scroll to position [24183, 0]
type input "Center of mass"
click at [248, 155] on input "checkbox" at bounding box center [249, 150] width 13 height 9
checkbox input "true"
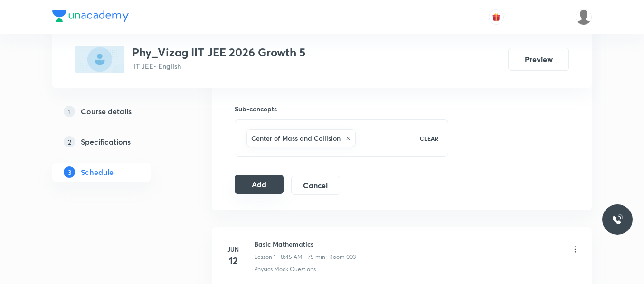
click at [266, 185] on button "Add" at bounding box center [259, 184] width 49 height 19
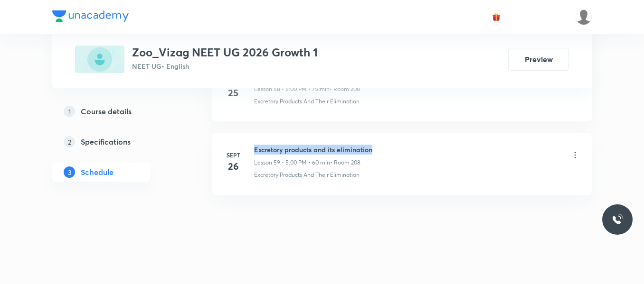
drag, startPoint x: 254, startPoint y: 145, endPoint x: 401, endPoint y: 138, distance: 146.9
click at [401, 138] on li "[DATE] Excretory products and its elimination Lesson 59 • 5:00 PM • 60 min • Ro…" at bounding box center [402, 164] width 380 height 62
copy h6 "Excretory products and its elimination"
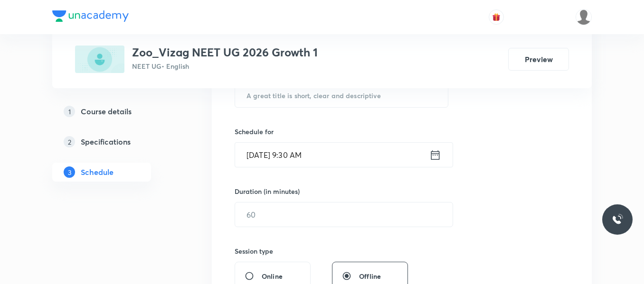
scroll to position [203, 0]
click at [334, 101] on input "text" at bounding box center [341, 95] width 213 height 24
paste input "Excretory products and its elimination"
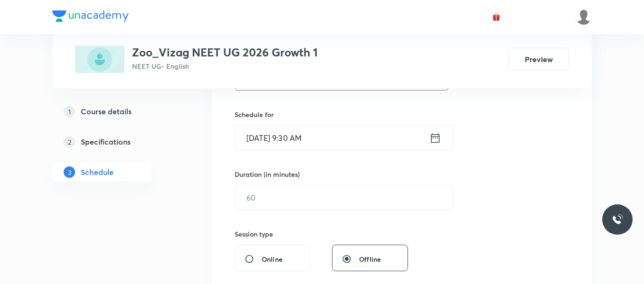
type input "Excretory products and its elimination"
click at [431, 138] on icon at bounding box center [435, 137] width 9 height 9
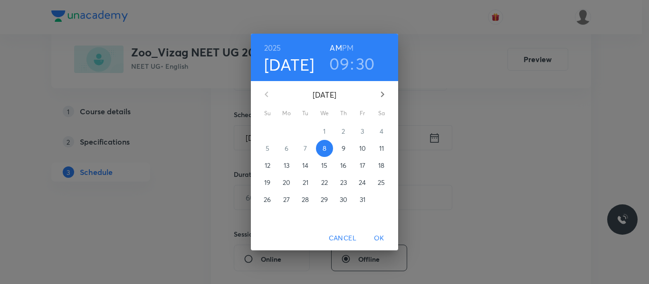
click at [346, 47] on h6 "PM" at bounding box center [347, 47] width 11 height 13
click at [344, 63] on h3 "09" at bounding box center [339, 64] width 20 height 20
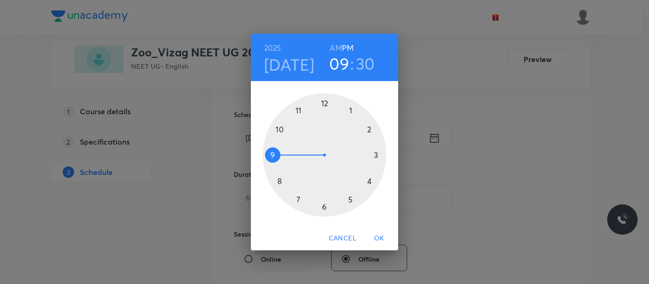
click at [349, 201] on div at bounding box center [324, 155] width 123 height 123
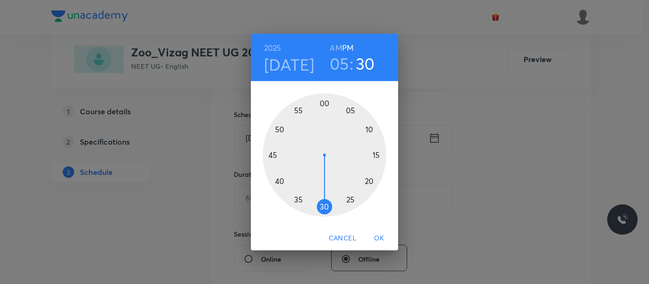
click at [326, 103] on div at bounding box center [324, 155] width 123 height 123
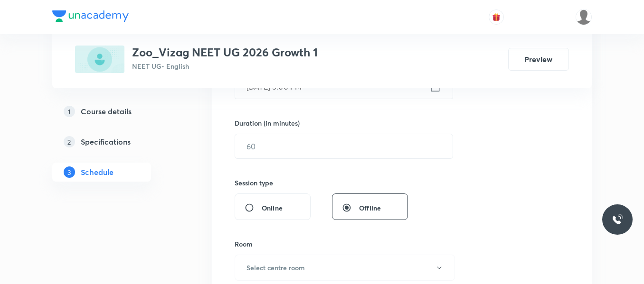
scroll to position [295, 0]
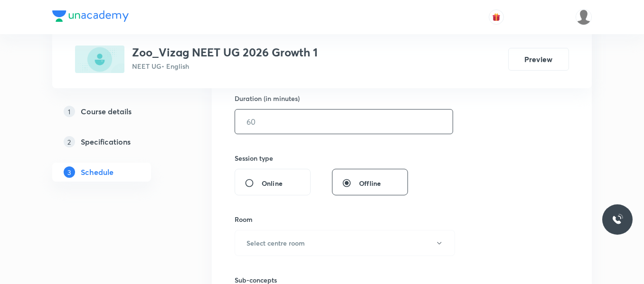
click at [310, 118] on input "text" at bounding box center [343, 122] width 217 height 24
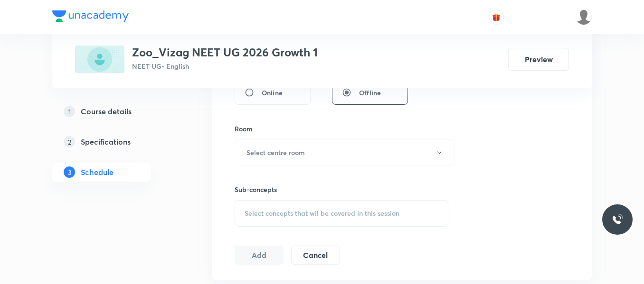
scroll to position [389, 0]
type input "75"
click at [299, 150] on h6 "Select centre room" at bounding box center [275, 149] width 58 height 10
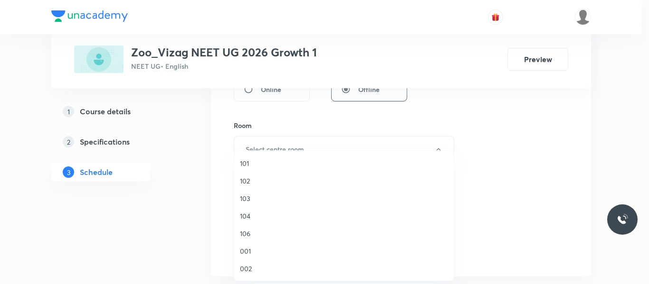
click at [172, 234] on div at bounding box center [324, 142] width 649 height 284
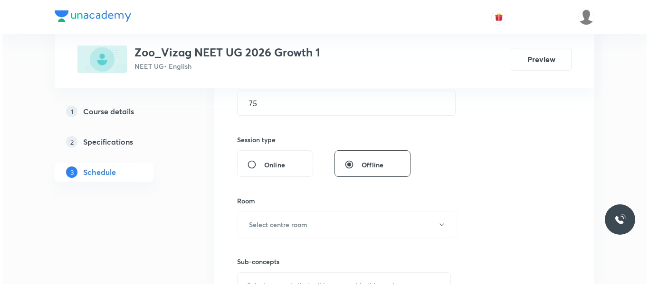
scroll to position [317, 0]
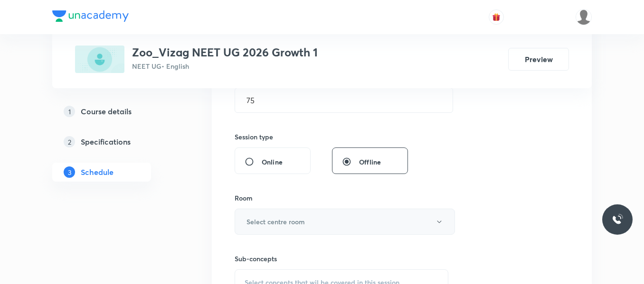
click at [304, 217] on h6 "Select centre room" at bounding box center [275, 222] width 58 height 10
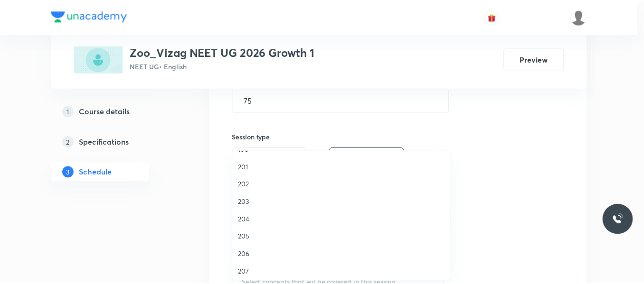
scroll to position [264, 0]
click at [248, 229] on span "208" at bounding box center [344, 233] width 208 height 10
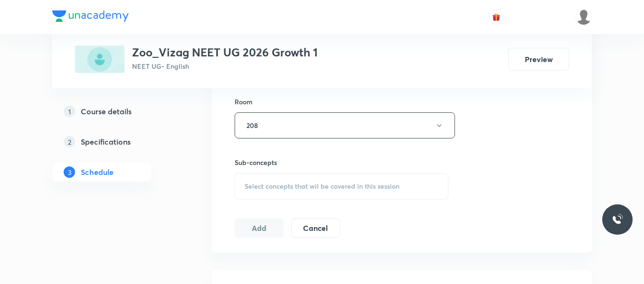
scroll to position [415, 0]
click at [283, 181] on span "Select concepts that wil be covered in this session" at bounding box center [322, 185] width 155 height 8
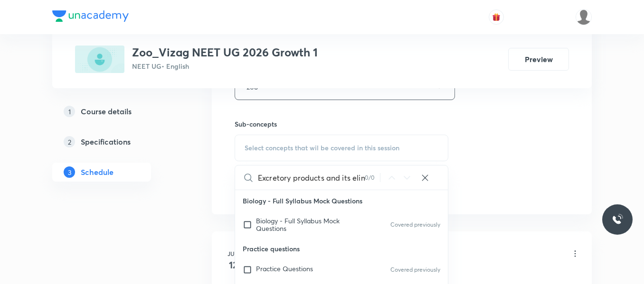
scroll to position [0, 28]
drag, startPoint x: 298, startPoint y: 180, endPoint x: 390, endPoint y: 193, distance: 92.5
click at [390, 193] on div "Excretory products and its elimination 0 / 0 ​ Biology - Full Syllabus Mock Que…" at bounding box center [342, 261] width 214 height 192
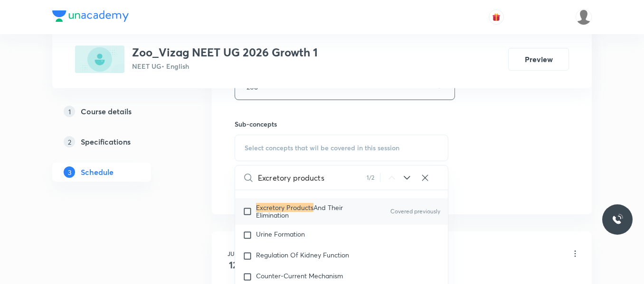
scroll to position [4244, 0]
type input "Excretory products"
click at [246, 217] on input "checkbox" at bounding box center [249, 209] width 13 height 15
checkbox input "true"
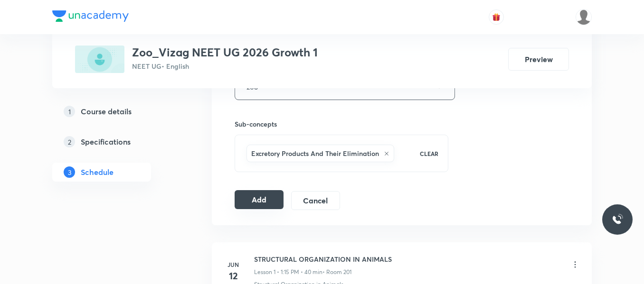
click at [266, 200] on button "Add" at bounding box center [259, 199] width 49 height 19
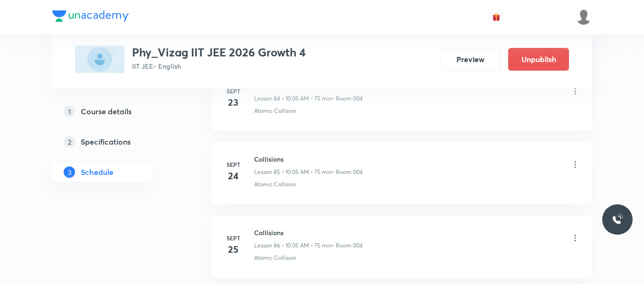
scroll to position [7027, 0]
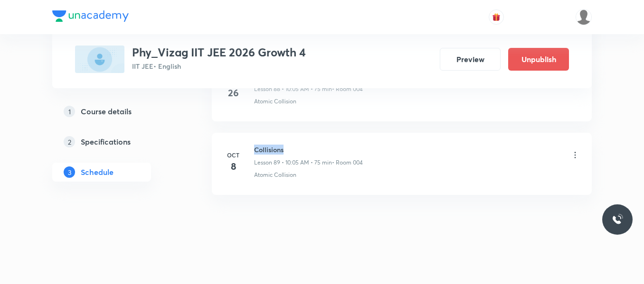
drag, startPoint x: 254, startPoint y: 150, endPoint x: 308, endPoint y: 149, distance: 54.6
click at [308, 149] on div "[DATE] Collisions Lesson 89 • 10:05 AM • 75 min • Room 004 Atomic Collision" at bounding box center [402, 162] width 356 height 35
copy h6 "Collisions"
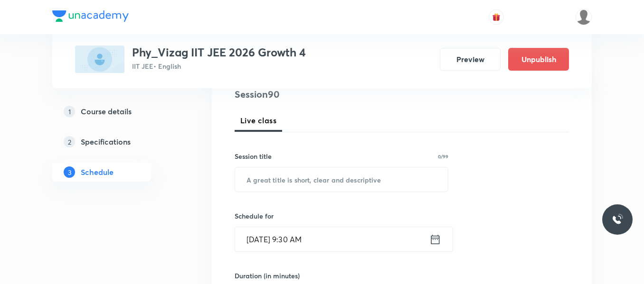
scroll to position [118, 0]
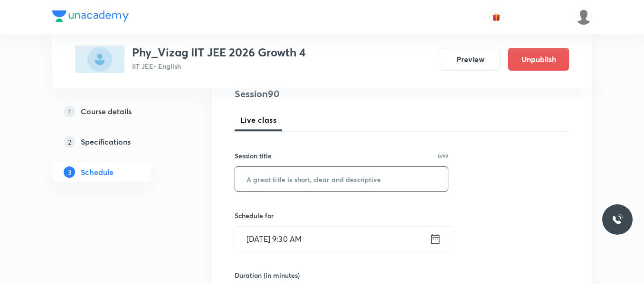
click at [298, 182] on input "text" at bounding box center [341, 179] width 213 height 24
paste input "Collisions"
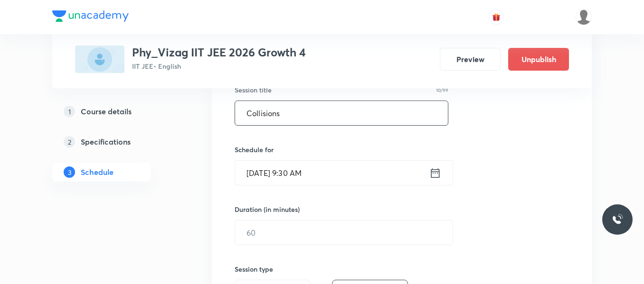
scroll to position [185, 0]
type input "Collisions"
click at [434, 165] on div "[DATE] 9:30 AM ​" at bounding box center [344, 172] width 218 height 25
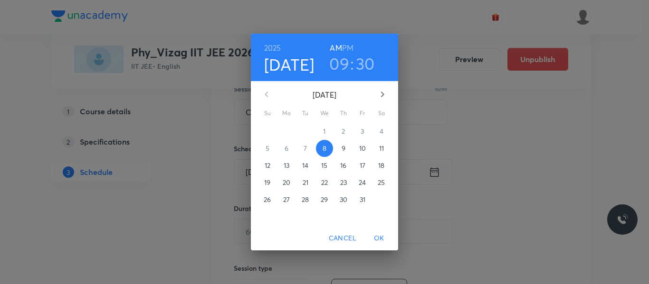
click at [349, 47] on h6 "PM" at bounding box center [347, 47] width 11 height 13
click at [348, 63] on h3 "09" at bounding box center [339, 64] width 20 height 20
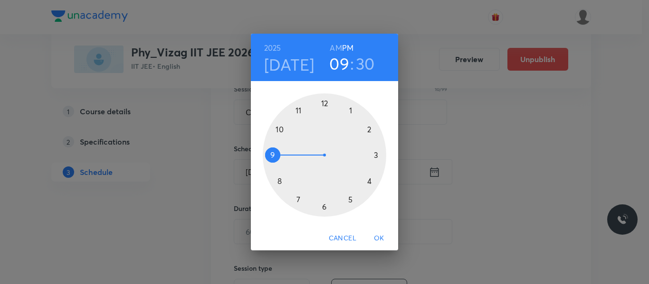
click at [349, 201] on div at bounding box center [324, 155] width 123 height 123
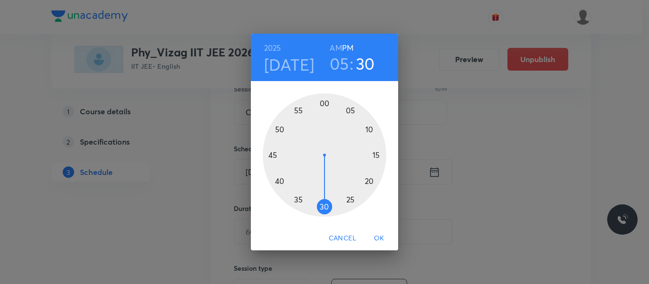
click at [324, 104] on div at bounding box center [324, 155] width 123 height 123
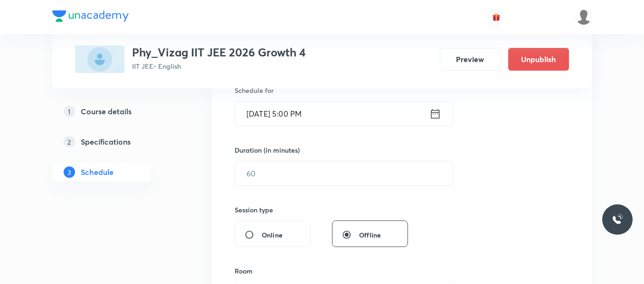
scroll to position [244, 0]
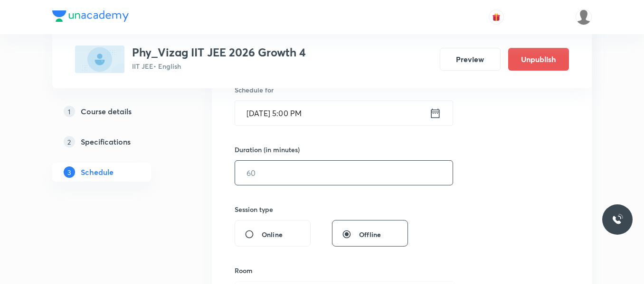
click at [292, 168] on input "text" at bounding box center [343, 173] width 217 height 24
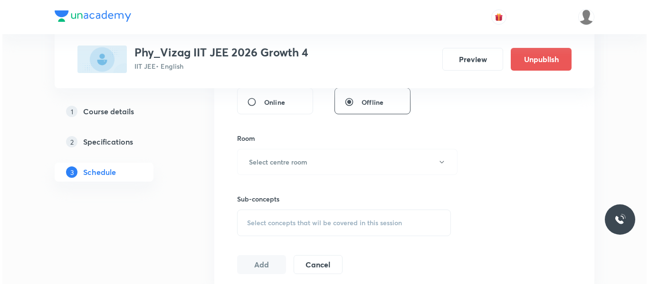
scroll to position [380, 0]
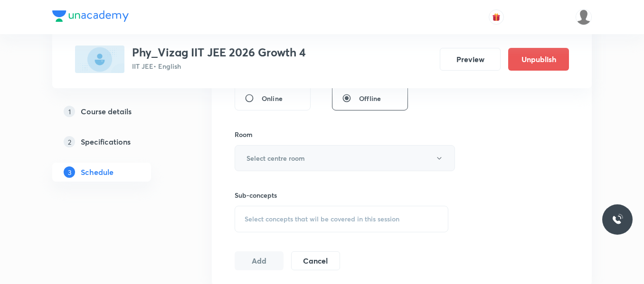
type input "75"
click at [290, 157] on h6 "Select centre room" at bounding box center [275, 158] width 58 height 10
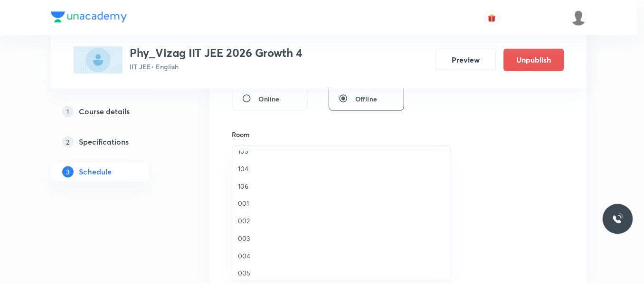
scroll to position [47, 0]
click at [245, 257] on span "004" at bounding box center [344, 257] width 208 height 10
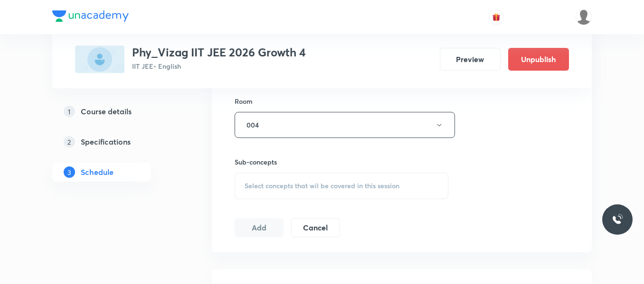
scroll to position [418, 0]
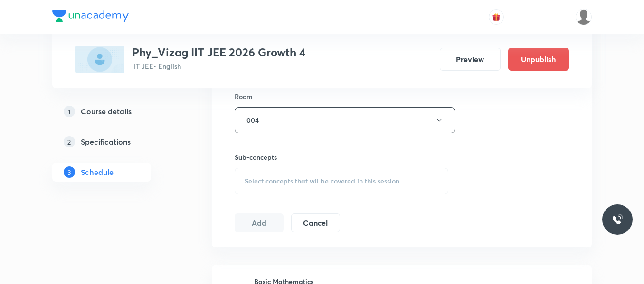
click at [288, 180] on span "Select concepts that wil be covered in this session" at bounding box center [322, 182] width 155 height 8
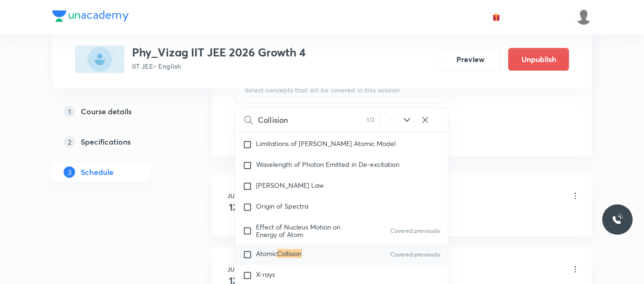
scroll to position [511, 0]
type input "Collision"
click at [247, 254] on input "checkbox" at bounding box center [249, 253] width 13 height 9
checkbox input "true"
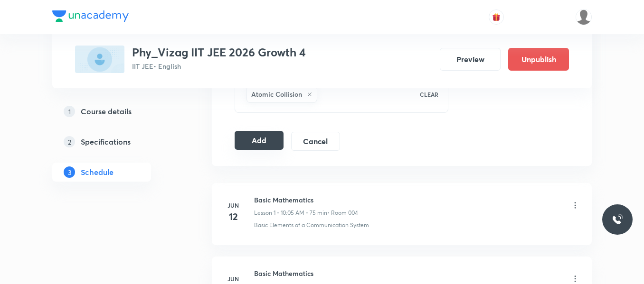
click at [275, 136] on button "Add" at bounding box center [259, 140] width 49 height 19
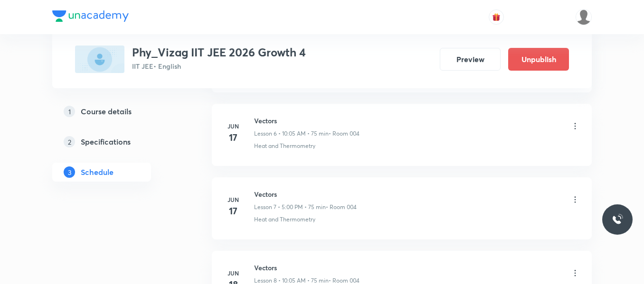
scroll to position [6664, 0]
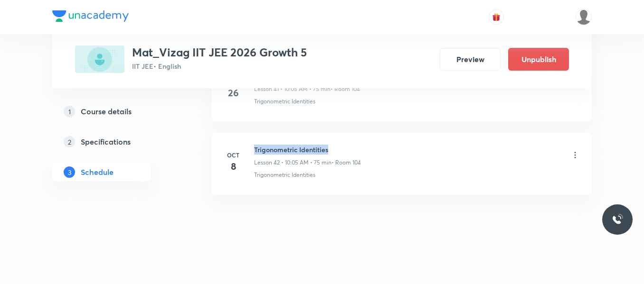
drag, startPoint x: 254, startPoint y: 148, endPoint x: 352, endPoint y: 128, distance: 100.4
copy h6 "Trigonometric Identities"
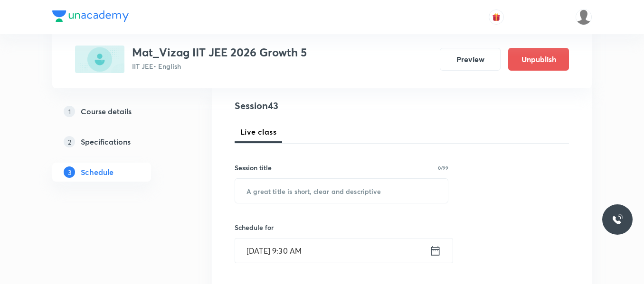
scroll to position [108, 0]
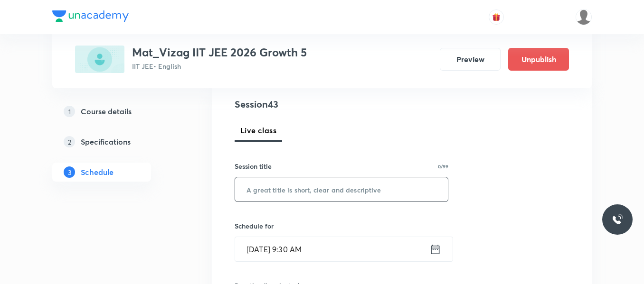
click at [303, 193] on input "text" at bounding box center [341, 190] width 213 height 24
paste input "Trigonometric Identities"
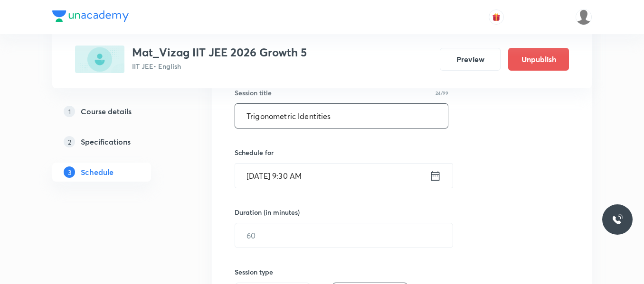
scroll to position [195, 0]
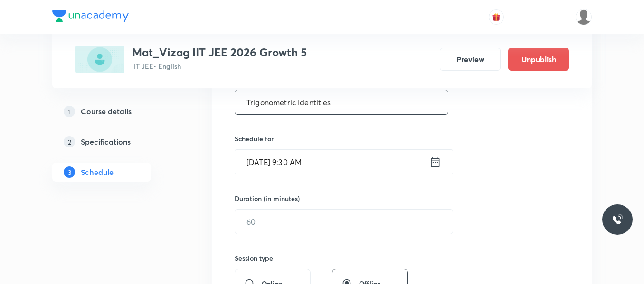
type input "Trigonometric Identities"
click at [436, 159] on icon at bounding box center [435, 161] width 9 height 9
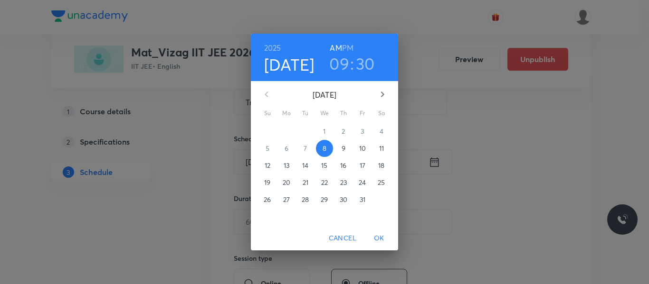
click at [350, 45] on h6 "PM" at bounding box center [347, 47] width 11 height 13
click at [342, 62] on h3 "09" at bounding box center [339, 64] width 20 height 20
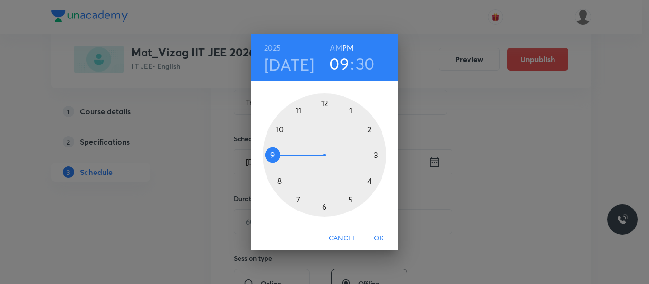
click at [350, 199] on div at bounding box center [324, 155] width 123 height 123
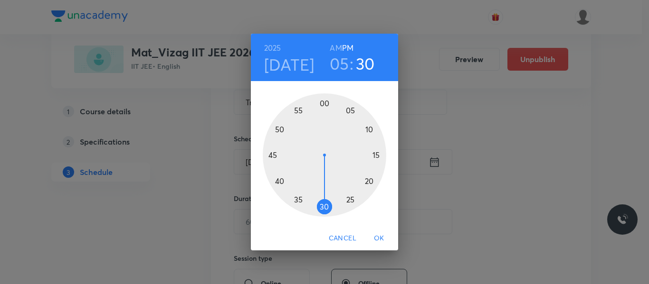
click at [325, 103] on div at bounding box center [324, 155] width 123 height 123
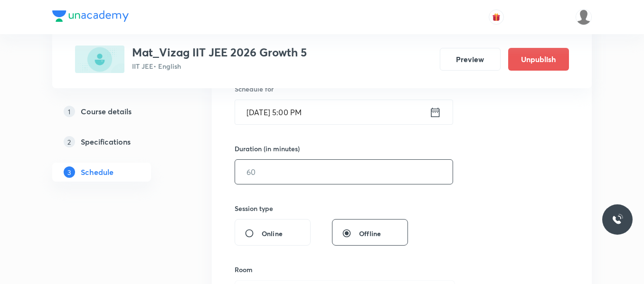
scroll to position [245, 0]
click at [304, 173] on input "text" at bounding box center [343, 172] width 217 height 24
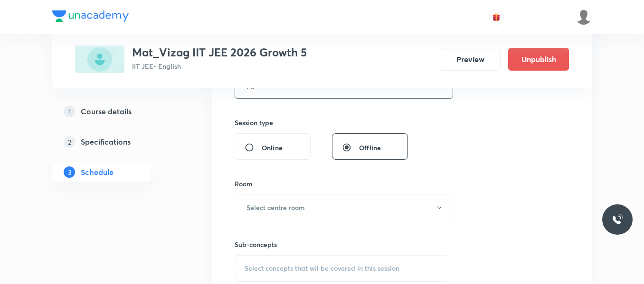
scroll to position [333, 0]
type input "75"
click at [303, 202] on h6 "Select centre room" at bounding box center [275, 206] width 58 height 10
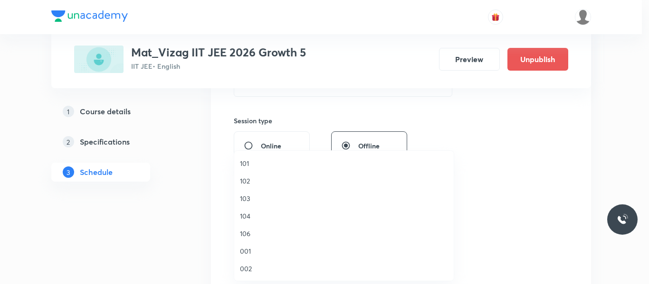
click at [247, 217] on span "104" at bounding box center [344, 216] width 208 height 10
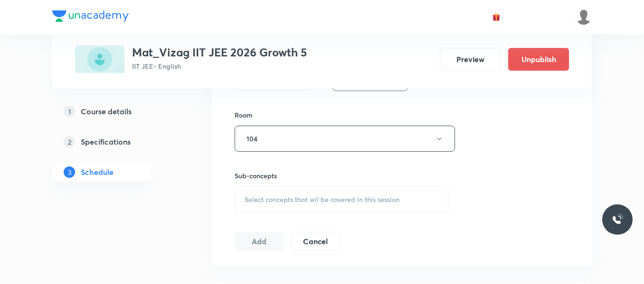
scroll to position [400, 0]
click at [266, 200] on span "Select concepts that wil be covered in this session" at bounding box center [322, 200] width 155 height 8
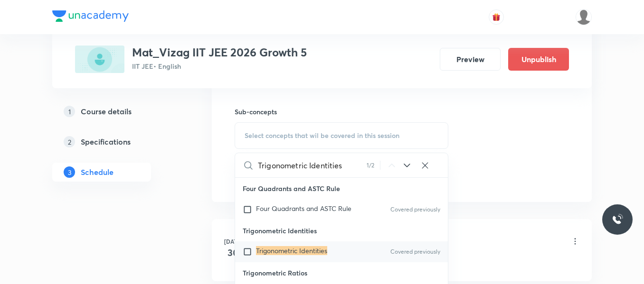
scroll to position [0, 0]
type input "Trigonometric Identities"
click at [248, 254] on input "checkbox" at bounding box center [249, 251] width 13 height 9
checkbox input "true"
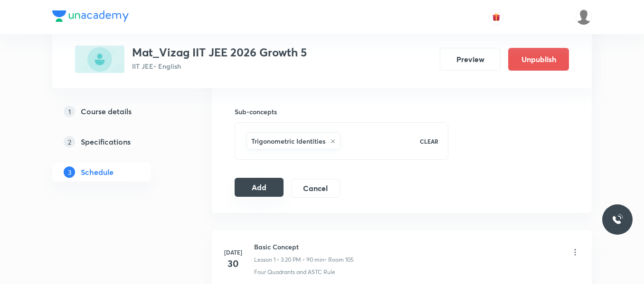
click at [253, 191] on button "Add" at bounding box center [259, 187] width 49 height 19
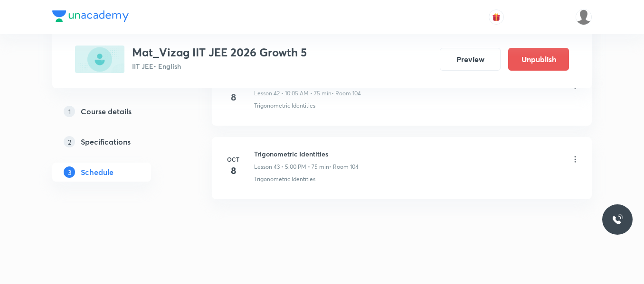
scroll to position [3205, 0]
